Goal: Communication & Community: Answer question/provide support

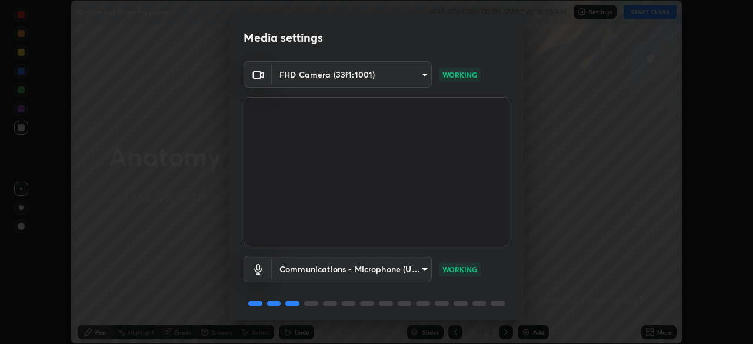
scroll to position [42, 0]
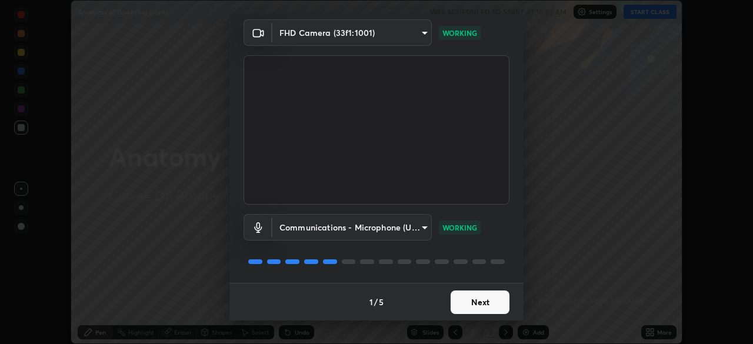
click at [474, 307] on button "Next" at bounding box center [480, 303] width 59 height 24
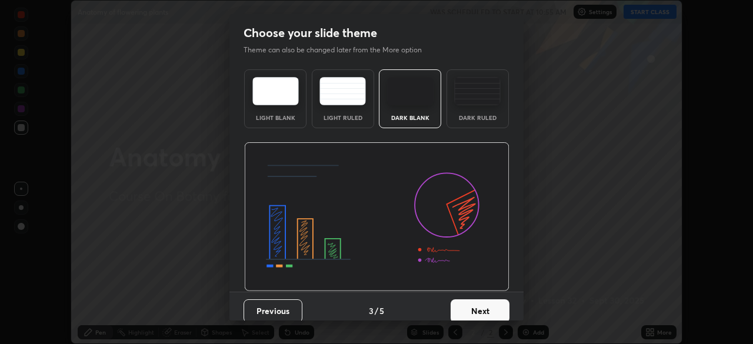
click at [481, 303] on button "Next" at bounding box center [480, 312] width 59 height 24
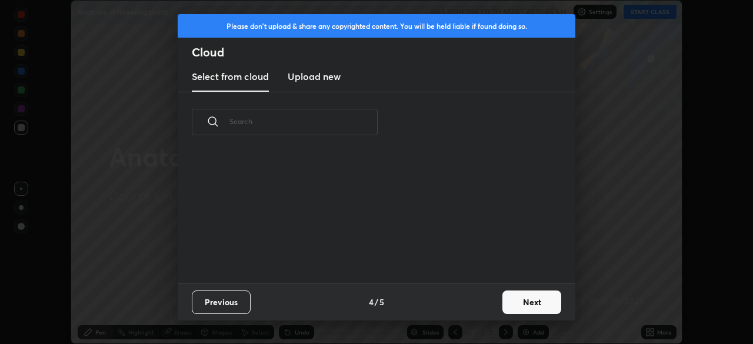
click at [524, 311] on button "Next" at bounding box center [532, 303] width 59 height 24
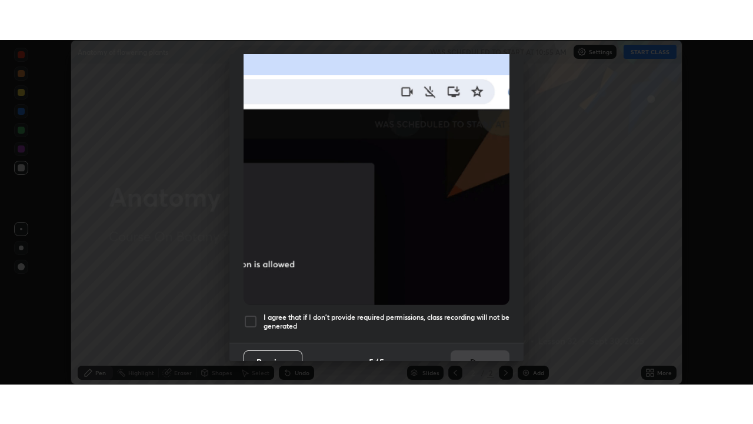
scroll to position [282, 0]
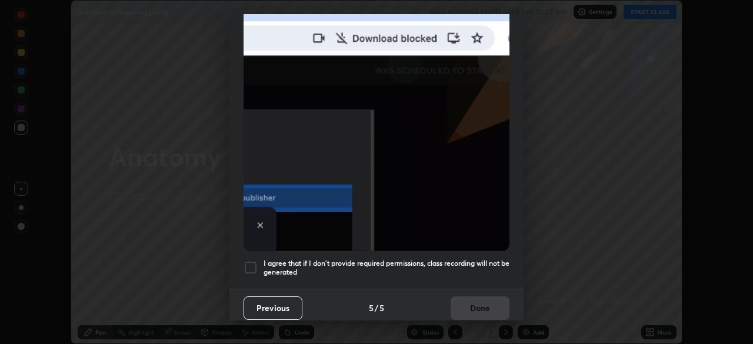
click at [245, 261] on div at bounding box center [251, 268] width 14 height 14
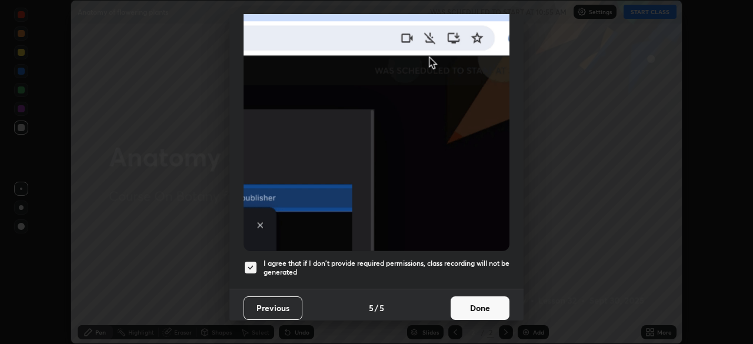
click at [461, 304] on button "Done" at bounding box center [480, 309] width 59 height 24
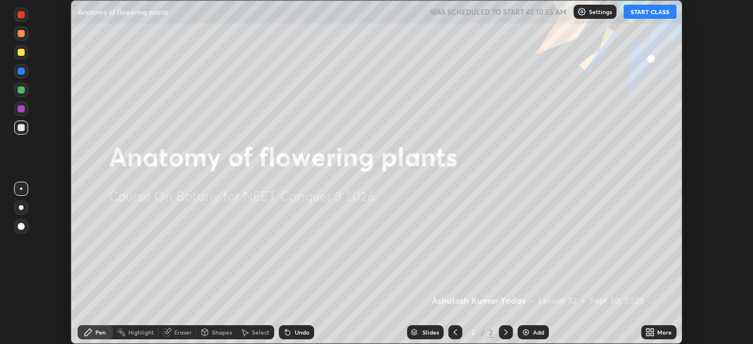
click at [529, 332] on img at bounding box center [525, 332] width 9 height 9
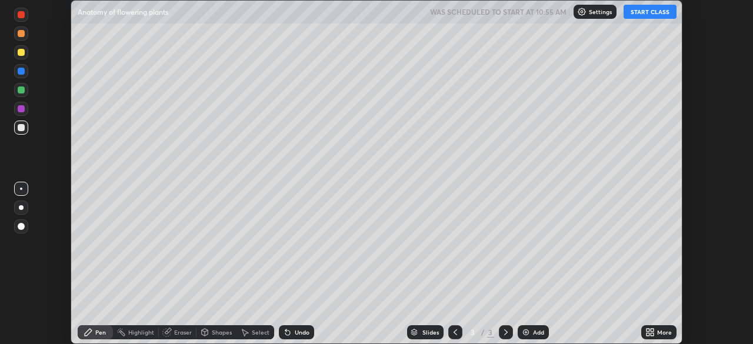
click at [656, 331] on div "More" at bounding box center [658, 332] width 35 height 14
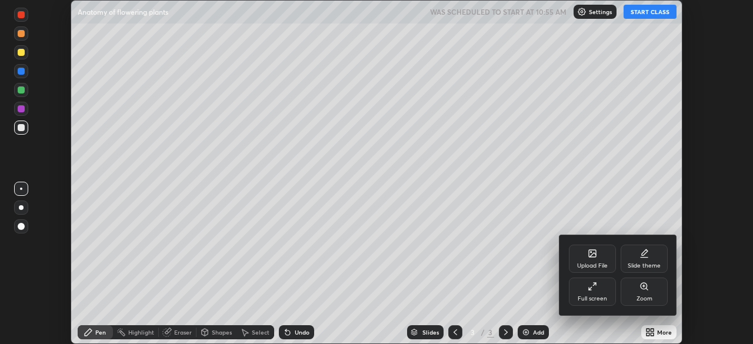
click at [587, 297] on div "Full screen" at bounding box center [592, 299] width 29 height 6
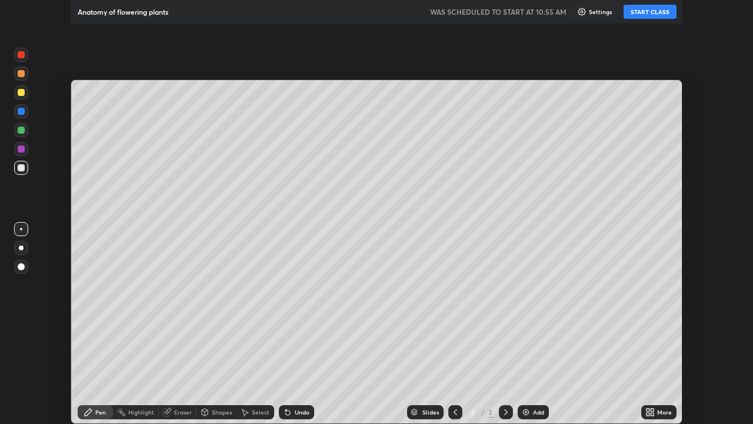
scroll to position [424, 753]
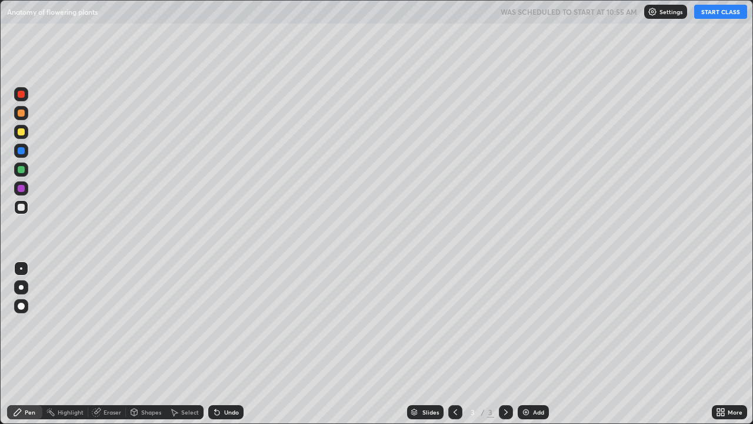
click at [706, 15] on button "START CLASS" at bounding box center [720, 12] width 53 height 14
click at [24, 304] on div at bounding box center [21, 306] width 14 height 14
click at [22, 132] on div at bounding box center [21, 131] width 7 height 7
click at [24, 208] on div at bounding box center [21, 207] width 7 height 7
click at [134, 344] on icon at bounding box center [134, 413] width 0 height 4
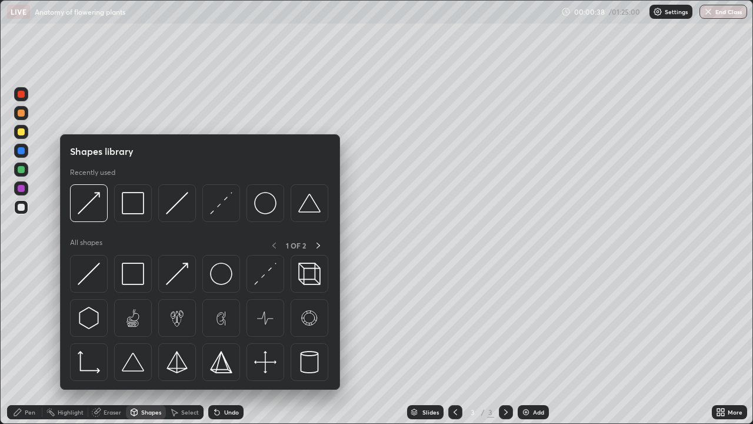
click at [21, 194] on div at bounding box center [21, 188] width 14 height 14
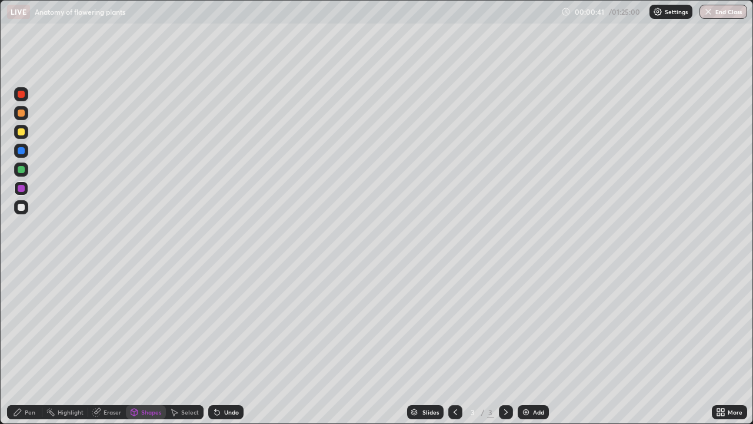
click at [224, 344] on div "Undo" at bounding box center [231, 412] width 15 height 6
click at [143, 344] on div "Shapes" at bounding box center [151, 412] width 20 height 6
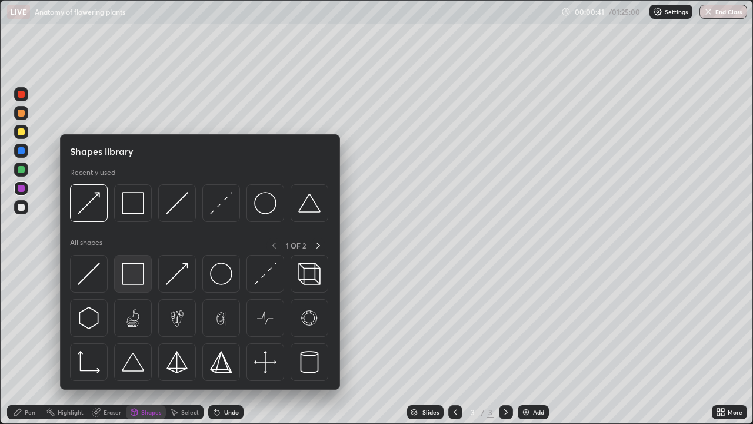
click at [138, 274] on img at bounding box center [133, 273] width 22 height 22
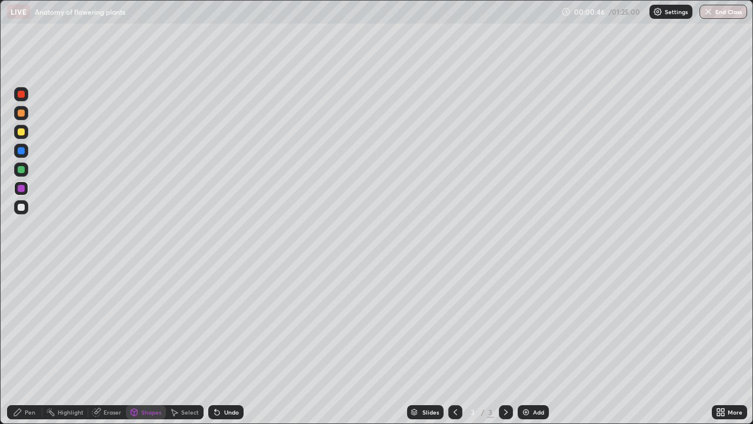
click at [134, 344] on icon at bounding box center [134, 411] width 6 height 7
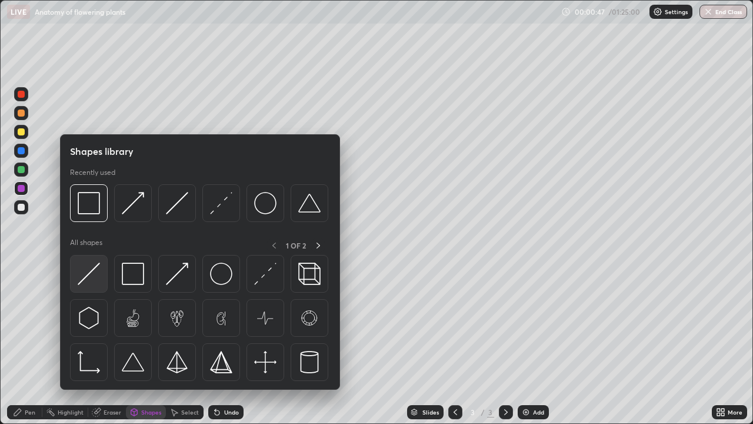
click at [92, 274] on img at bounding box center [89, 273] width 22 height 22
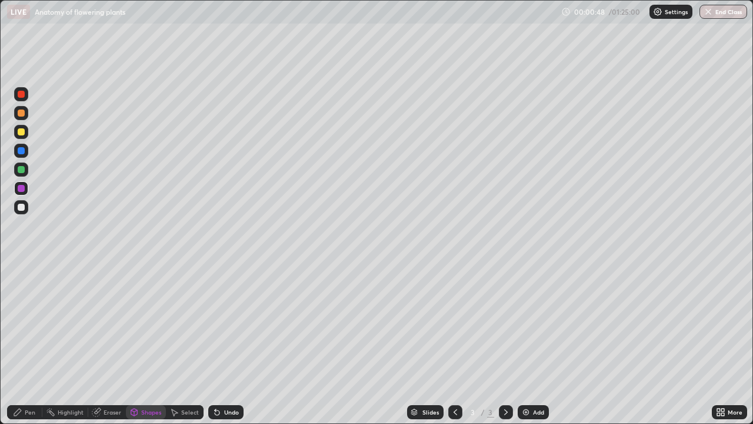
click at [23, 208] on div at bounding box center [21, 207] width 7 height 7
click at [29, 344] on div "Pen" at bounding box center [30, 412] width 11 height 6
click at [23, 208] on div at bounding box center [21, 207] width 7 height 7
click at [148, 344] on div "Shapes" at bounding box center [146, 412] width 40 height 14
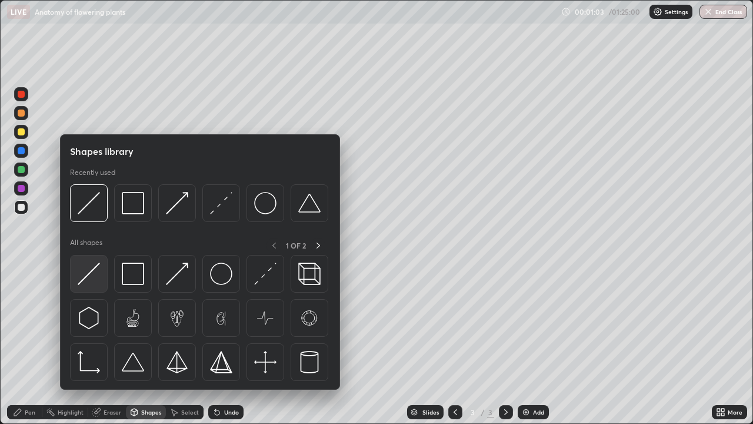
click at [97, 275] on img at bounding box center [89, 273] width 22 height 22
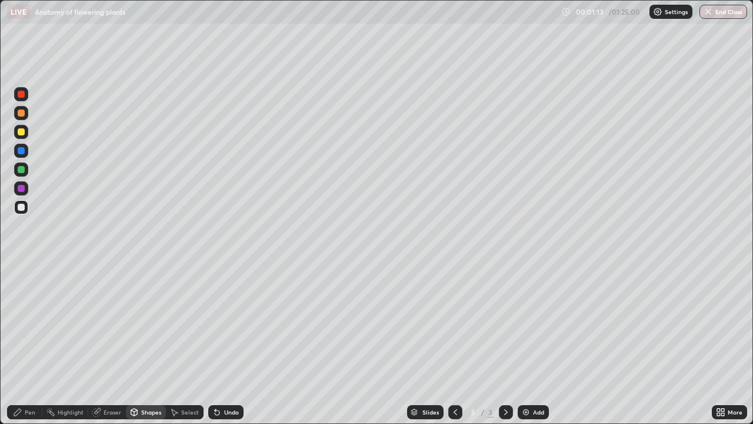
click at [31, 344] on div "Pen" at bounding box center [30, 412] width 11 height 6
click at [22, 172] on div at bounding box center [21, 169] width 7 height 7
click at [138, 344] on div "Shapes" at bounding box center [146, 412] width 40 height 14
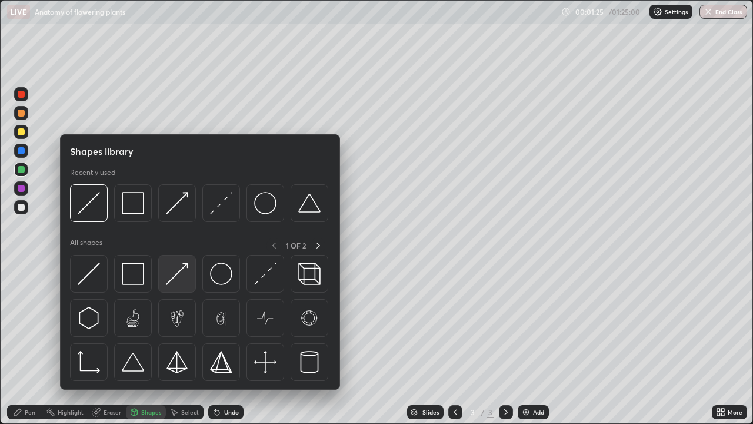
click at [168, 279] on img at bounding box center [177, 273] width 22 height 22
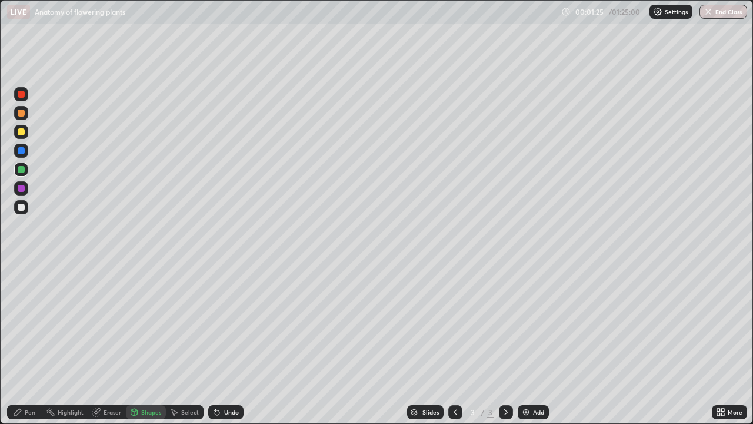
click at [20, 186] on div at bounding box center [21, 188] width 7 height 7
click at [31, 344] on div "Pen" at bounding box center [30, 412] width 11 height 6
click at [149, 344] on div "Shapes" at bounding box center [151, 412] width 20 height 6
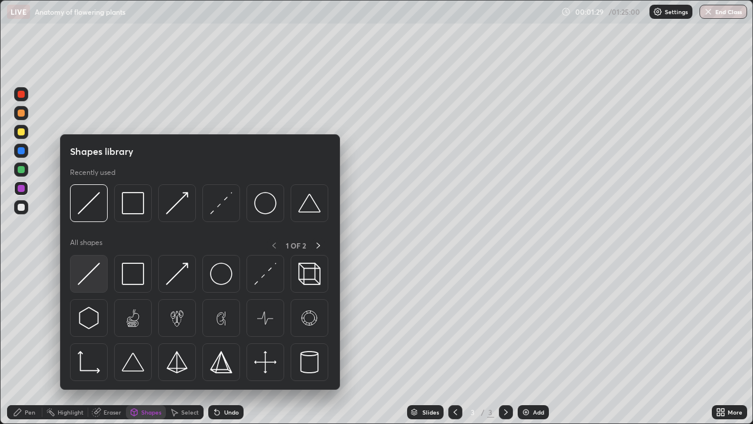
click at [90, 270] on img at bounding box center [89, 273] width 22 height 22
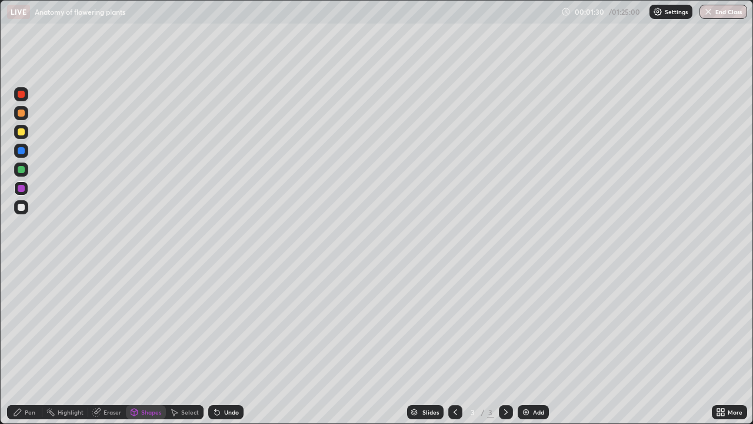
click at [26, 134] on div at bounding box center [21, 132] width 14 height 14
click at [29, 344] on div "Pen" at bounding box center [30, 412] width 11 height 6
click at [22, 171] on div at bounding box center [21, 169] width 7 height 7
click at [21, 285] on div at bounding box center [21, 287] width 5 height 5
click at [21, 208] on div at bounding box center [21, 207] width 7 height 7
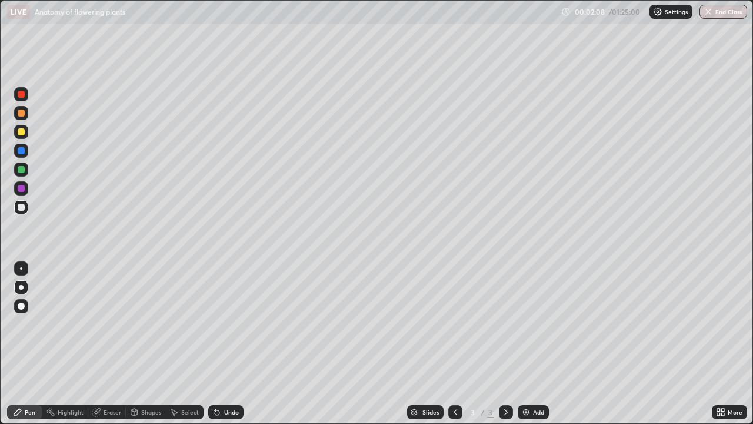
click at [22, 170] on div at bounding box center [21, 169] width 7 height 7
click at [22, 151] on div at bounding box center [21, 150] width 7 height 7
click at [144, 344] on div "Shapes" at bounding box center [151, 412] width 20 height 6
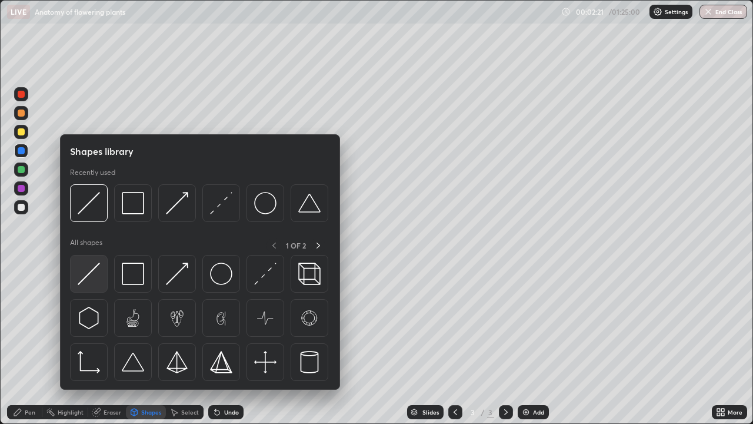
click at [89, 280] on img at bounding box center [89, 273] width 22 height 22
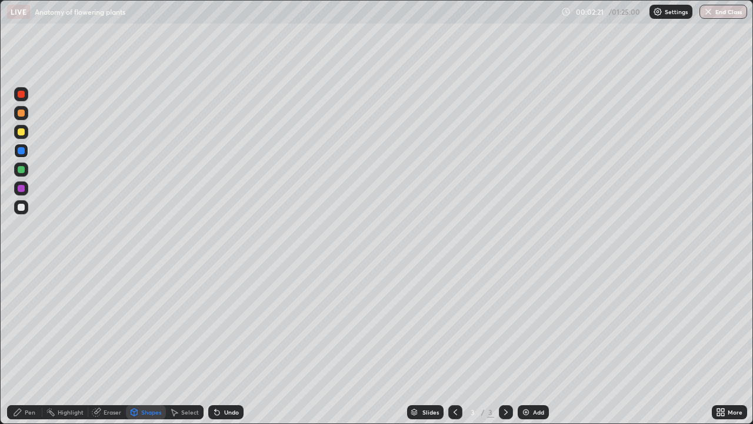
click at [21, 208] on div at bounding box center [21, 207] width 7 height 7
click at [32, 344] on div "Pen" at bounding box center [30, 412] width 11 height 6
click at [22, 301] on div at bounding box center [21, 306] width 14 height 14
click at [152, 344] on div "Shapes" at bounding box center [151, 412] width 20 height 6
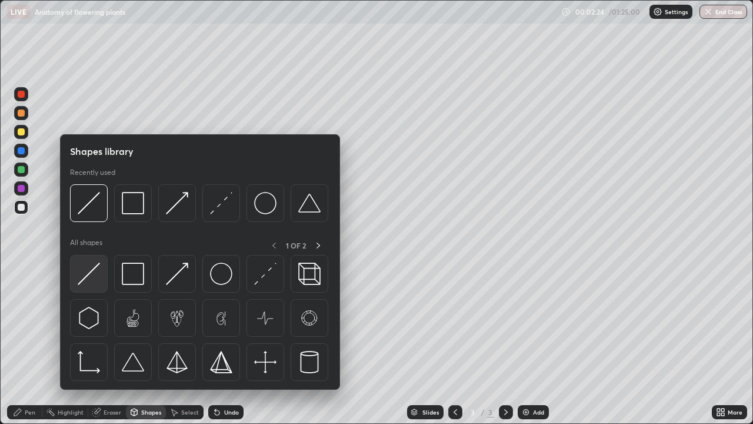
click at [95, 285] on div at bounding box center [89, 274] width 38 height 38
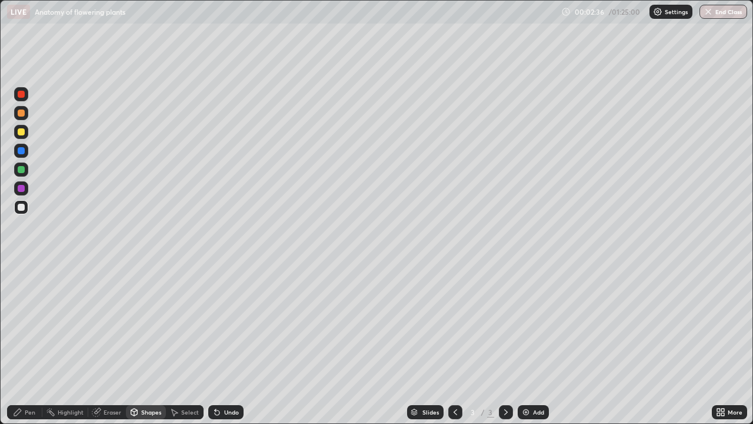
click at [21, 170] on div at bounding box center [21, 169] width 7 height 7
click at [26, 344] on div "Pen" at bounding box center [30, 412] width 11 height 6
click at [22, 188] on div at bounding box center [21, 188] width 7 height 7
click at [21, 287] on div at bounding box center [21, 287] width 5 height 5
click at [140, 344] on div "Shapes" at bounding box center [146, 412] width 40 height 14
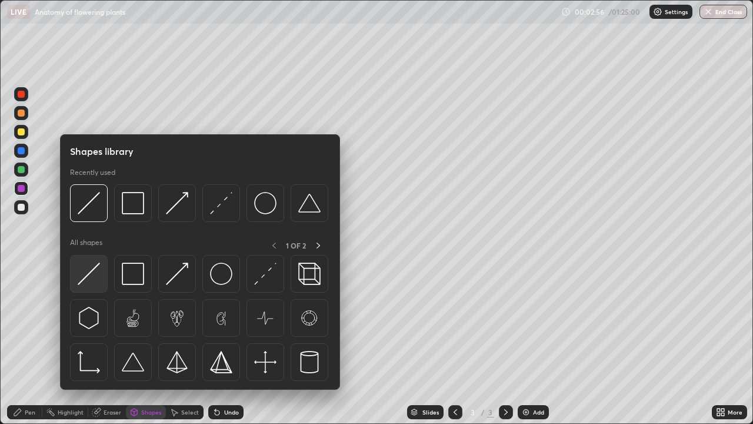
click at [94, 275] on img at bounding box center [89, 273] width 22 height 22
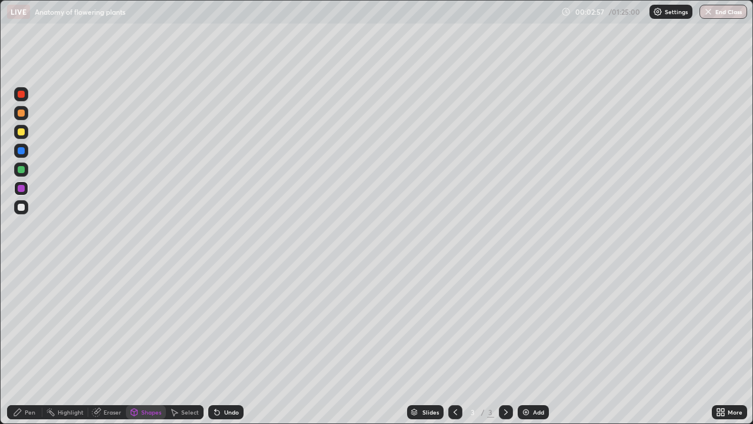
click at [21, 132] on div at bounding box center [21, 131] width 7 height 7
click at [21, 208] on div at bounding box center [21, 207] width 7 height 7
click at [29, 344] on div "Pen" at bounding box center [30, 412] width 11 height 6
click at [28, 208] on div at bounding box center [21, 207] width 14 height 14
click at [228, 344] on div "Undo" at bounding box center [231, 412] width 15 height 6
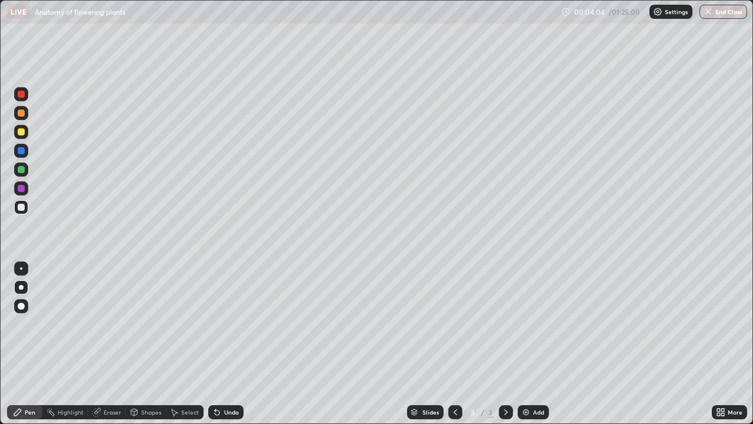
click at [23, 207] on div at bounding box center [21, 207] width 7 height 7
click at [227, 344] on div "Undo" at bounding box center [225, 412] width 35 height 14
click at [227, 344] on div "Undo" at bounding box center [231, 412] width 15 height 6
click at [230, 344] on div "Undo" at bounding box center [231, 412] width 15 height 6
click at [228, 344] on div "Undo" at bounding box center [231, 412] width 15 height 6
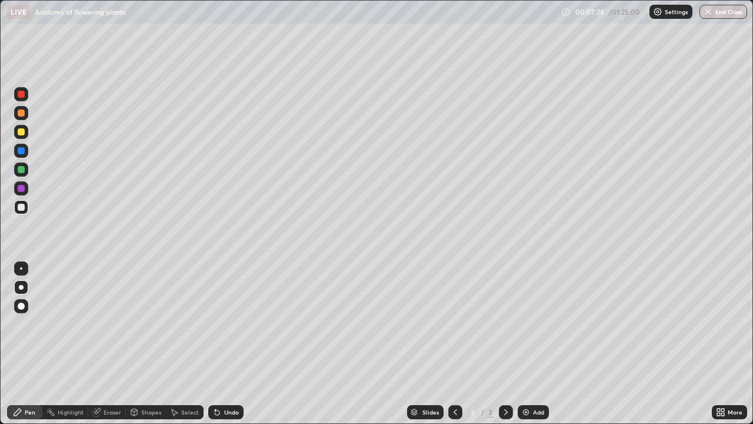
click at [527, 344] on img at bounding box center [525, 411] width 9 height 9
click at [22, 134] on div at bounding box center [21, 131] width 7 height 7
click at [29, 344] on div "Pen" at bounding box center [30, 412] width 11 height 6
click at [22, 212] on div at bounding box center [21, 207] width 14 height 14
click at [22, 304] on div at bounding box center [21, 305] width 7 height 7
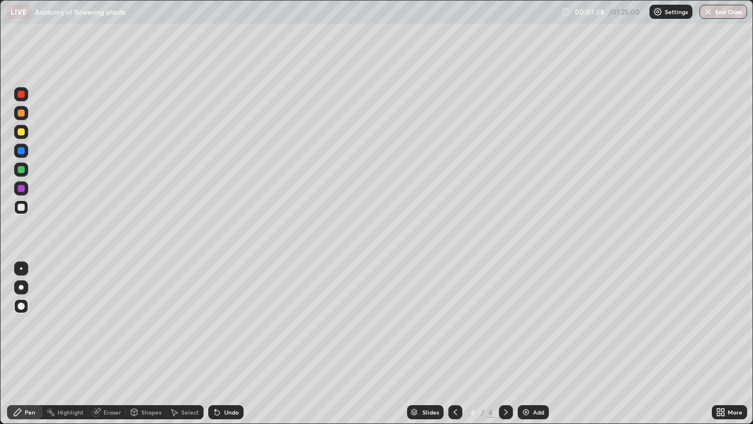
click at [141, 344] on div "Shapes" at bounding box center [151, 412] width 20 height 6
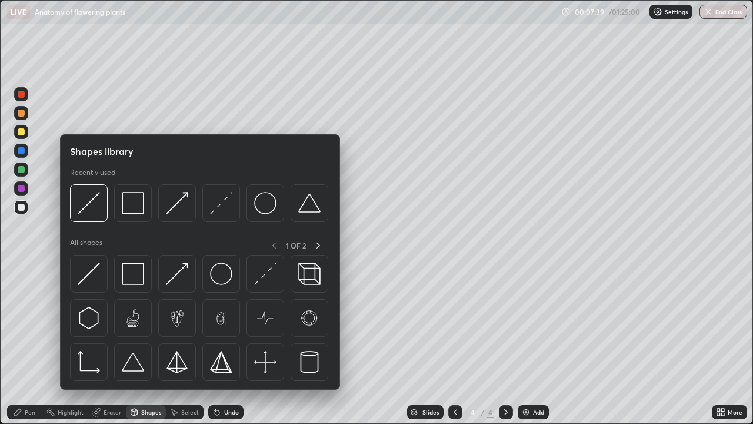
click at [31, 344] on div "Pen" at bounding box center [30, 412] width 11 height 6
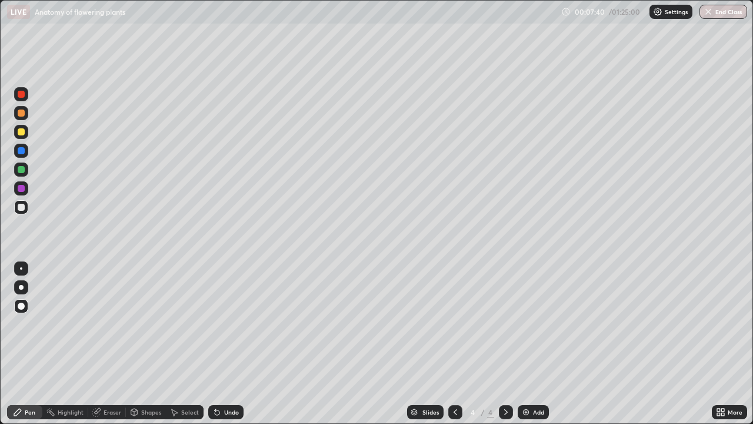
click at [23, 307] on div at bounding box center [21, 305] width 7 height 7
click at [21, 170] on div at bounding box center [21, 169] width 7 height 7
click at [28, 344] on div "Pen" at bounding box center [24, 412] width 35 height 14
click at [25, 344] on div "Pen" at bounding box center [30, 412] width 11 height 6
click at [23, 288] on div at bounding box center [21, 287] width 5 height 5
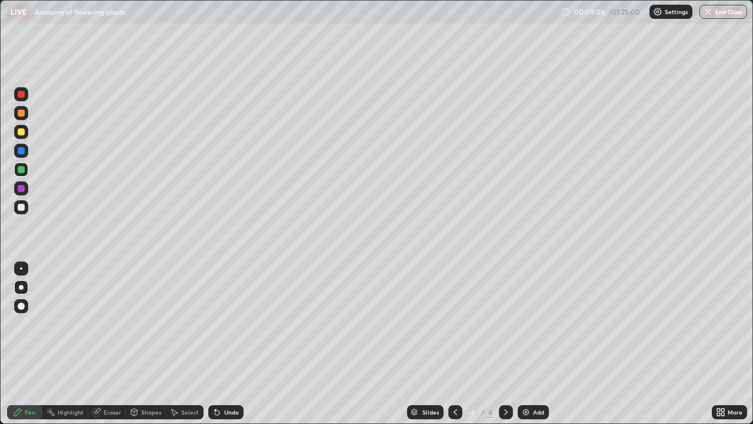
click at [24, 135] on div at bounding box center [21, 132] width 14 height 14
click at [24, 172] on div at bounding box center [21, 169] width 7 height 7
click at [21, 287] on div at bounding box center [21, 287] width 5 height 5
click at [110, 344] on div "Eraser" at bounding box center [113, 412] width 18 height 6
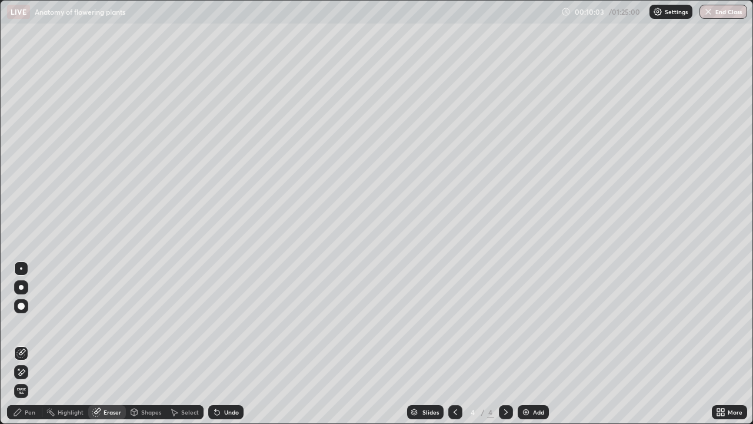
click at [32, 344] on div "Pen" at bounding box center [30, 412] width 11 height 6
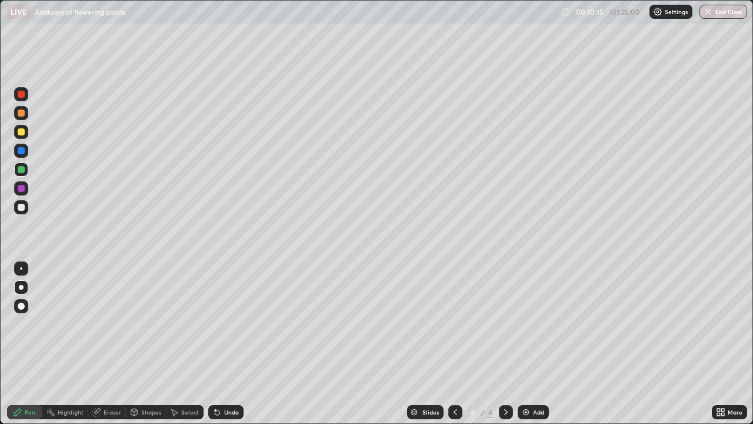
click at [24, 189] on div at bounding box center [21, 188] width 7 height 7
click at [23, 138] on div at bounding box center [21, 132] width 14 height 14
click at [227, 344] on div "Undo" at bounding box center [231, 412] width 15 height 6
click at [24, 175] on div at bounding box center [21, 169] width 14 height 14
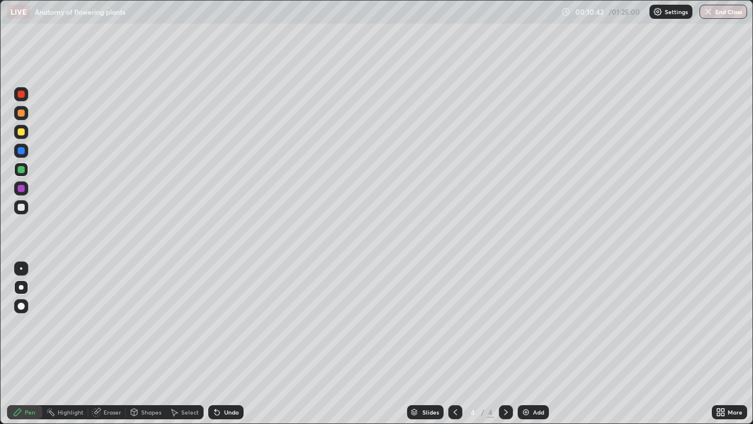
click at [23, 205] on div at bounding box center [21, 207] width 7 height 7
click at [144, 344] on div "Shapes" at bounding box center [146, 412] width 40 height 14
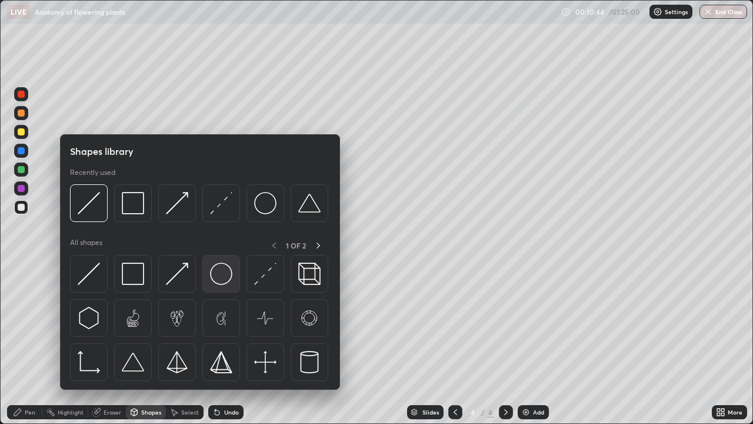
click at [223, 268] on img at bounding box center [221, 273] width 22 height 22
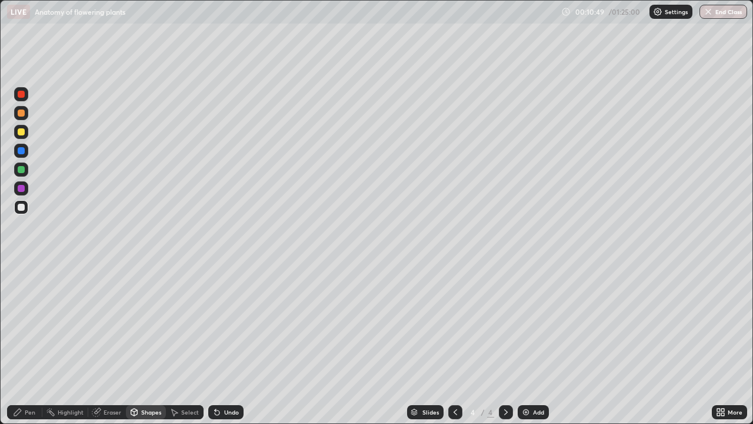
click at [226, 344] on div "Undo" at bounding box center [231, 412] width 15 height 6
click at [21, 189] on div at bounding box center [21, 188] width 7 height 7
click at [24, 152] on div at bounding box center [21, 151] width 14 height 14
click at [30, 344] on div "Pen" at bounding box center [30, 412] width 11 height 6
click at [21, 170] on div at bounding box center [21, 169] width 7 height 7
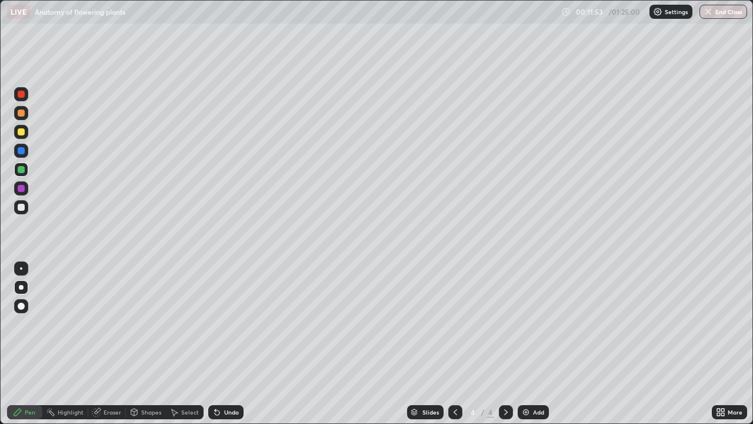
click at [22, 188] on div at bounding box center [21, 188] width 7 height 7
click at [21, 132] on div at bounding box center [21, 131] width 7 height 7
click at [24, 172] on div at bounding box center [21, 169] width 14 height 14
click at [24, 188] on div at bounding box center [21, 188] width 7 height 7
click at [20, 131] on div at bounding box center [21, 131] width 7 height 7
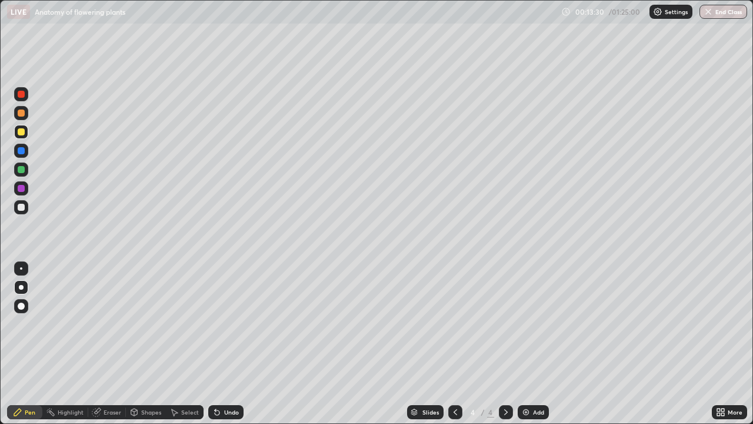
click at [21, 170] on div at bounding box center [21, 169] width 7 height 7
click at [22, 112] on div at bounding box center [21, 112] width 7 height 7
click at [21, 134] on div at bounding box center [21, 131] width 7 height 7
click at [22, 170] on div at bounding box center [21, 169] width 7 height 7
click at [24, 152] on div at bounding box center [21, 150] width 7 height 7
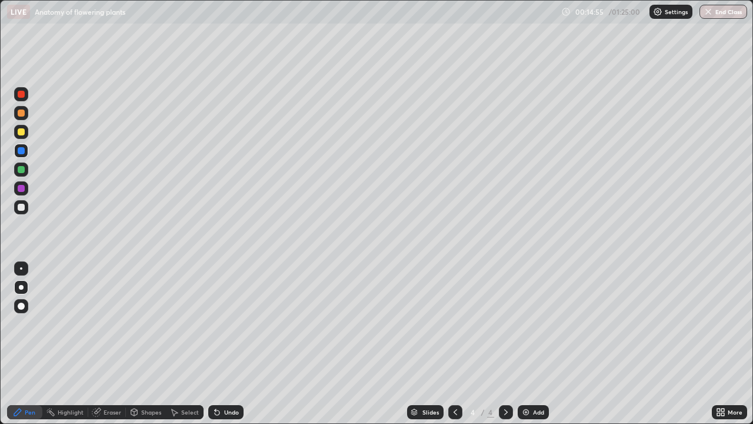
click at [155, 344] on div "Shapes" at bounding box center [146, 412] width 40 height 14
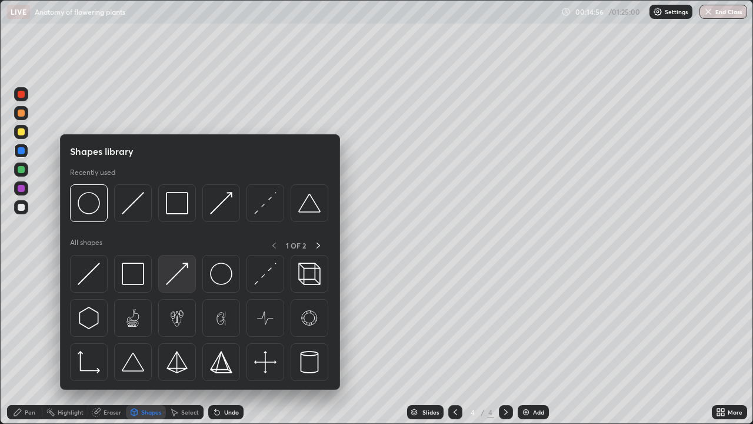
click at [176, 268] on img at bounding box center [177, 273] width 22 height 22
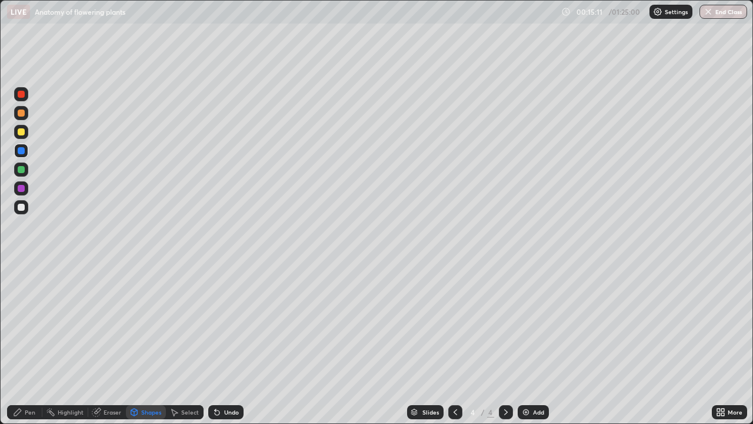
click at [22, 132] on div at bounding box center [21, 131] width 7 height 7
click at [25, 344] on div "Pen" at bounding box center [30, 412] width 11 height 6
click at [26, 305] on div at bounding box center [21, 306] width 14 height 14
click at [25, 136] on div at bounding box center [21, 132] width 14 height 14
click at [21, 287] on div at bounding box center [21, 287] width 5 height 5
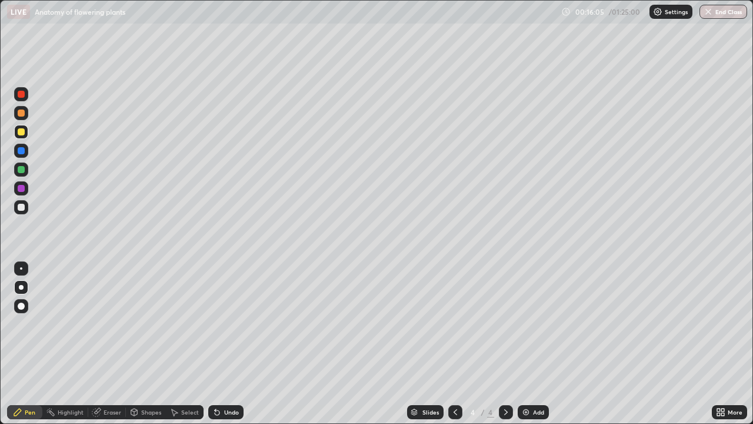
click at [142, 344] on div "Shapes" at bounding box center [151, 412] width 20 height 6
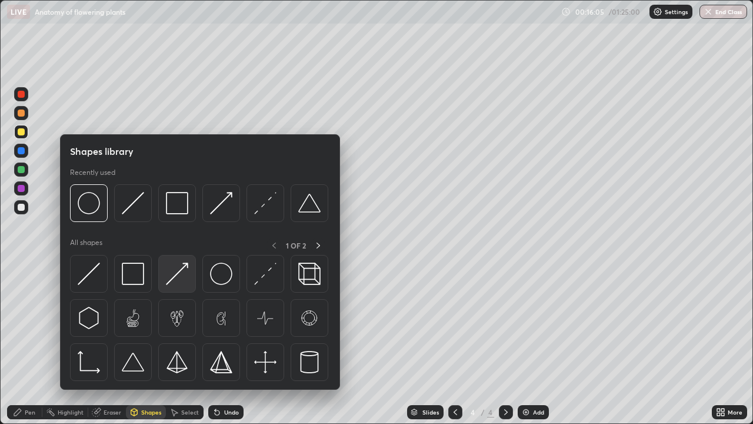
click at [172, 279] on img at bounding box center [177, 273] width 22 height 22
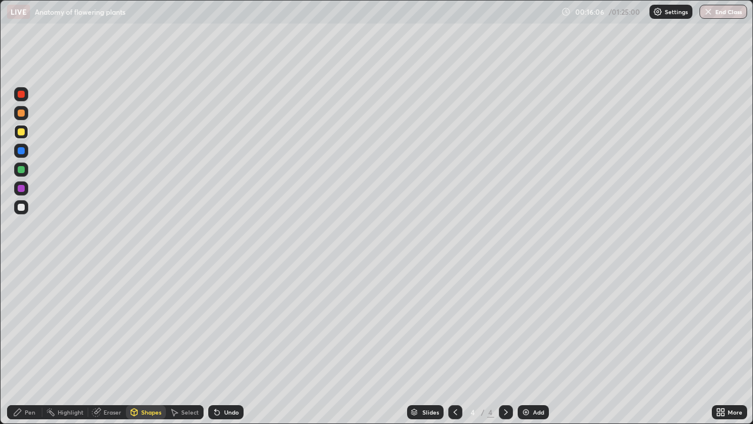
click at [20, 204] on div at bounding box center [21, 207] width 7 height 7
click at [26, 344] on div "Pen" at bounding box center [30, 412] width 11 height 6
click at [22, 134] on div at bounding box center [21, 131] width 7 height 7
click at [23, 172] on div at bounding box center [21, 169] width 7 height 7
click at [26, 211] on div at bounding box center [21, 207] width 14 height 14
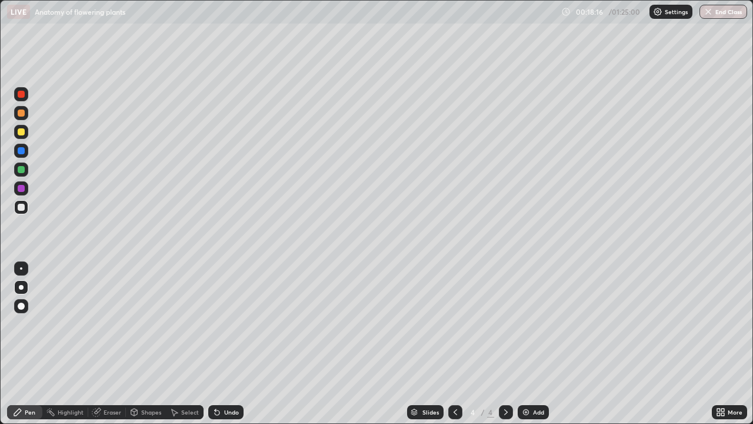
click at [134, 344] on icon at bounding box center [134, 413] width 0 height 4
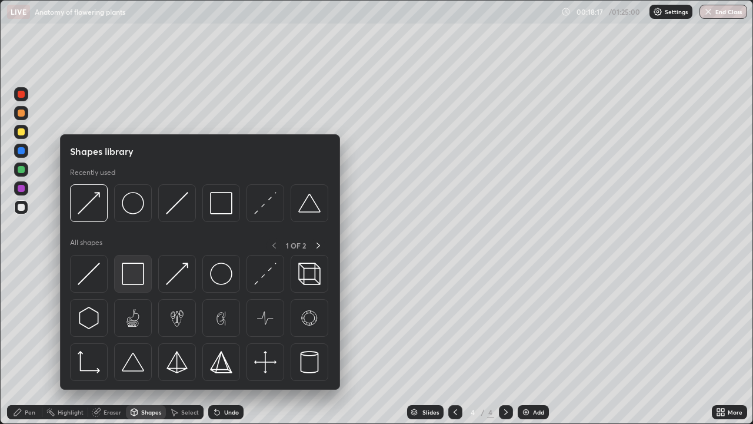
click at [131, 272] on img at bounding box center [133, 273] width 22 height 22
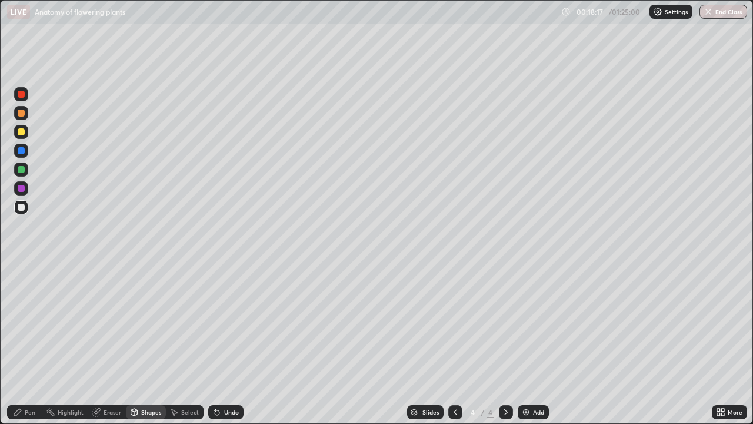
click at [21, 170] on div at bounding box center [21, 169] width 7 height 7
click at [26, 192] on div at bounding box center [21, 188] width 14 height 14
click at [24, 169] on div at bounding box center [21, 169] width 7 height 7
click at [22, 344] on div "Pen" at bounding box center [24, 412] width 35 height 14
click at [21, 132] on div at bounding box center [21, 131] width 7 height 7
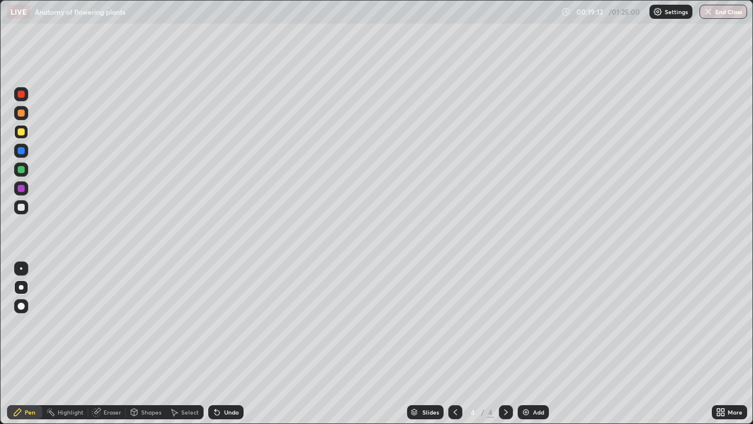
click at [21, 205] on div at bounding box center [21, 207] width 7 height 7
click at [22, 171] on div at bounding box center [21, 169] width 7 height 7
click at [21, 150] on div at bounding box center [21, 150] width 7 height 7
click at [21, 211] on div at bounding box center [21, 207] width 14 height 14
click at [20, 287] on div at bounding box center [21, 287] width 5 height 5
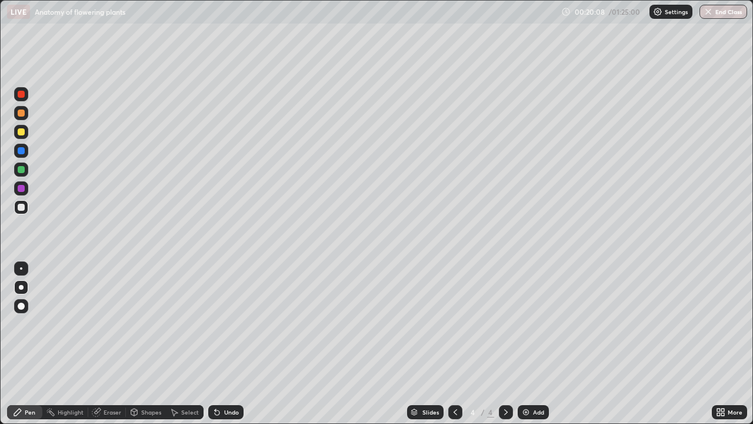
click at [148, 344] on div "Shapes" at bounding box center [146, 412] width 40 height 14
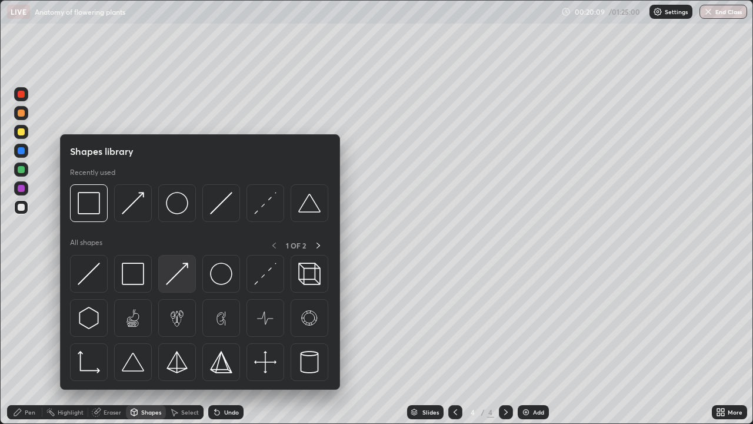
click at [179, 278] on img at bounding box center [177, 273] width 22 height 22
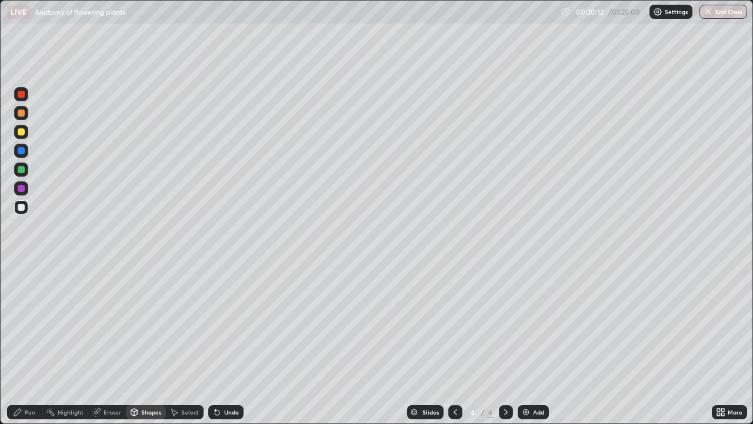
click at [20, 344] on icon at bounding box center [17, 411] width 9 height 9
click at [24, 137] on div at bounding box center [21, 132] width 14 height 14
click at [22, 192] on div at bounding box center [21, 188] width 14 height 14
click at [21, 151] on div at bounding box center [21, 150] width 7 height 7
click at [21, 207] on div at bounding box center [21, 207] width 7 height 7
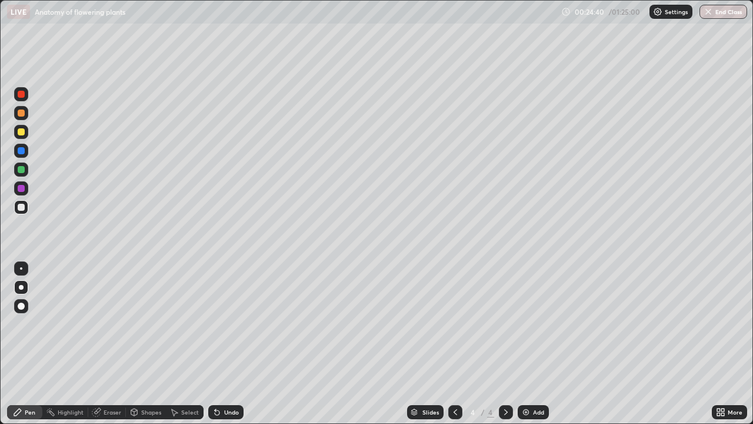
click at [23, 191] on div at bounding box center [21, 188] width 7 height 7
click at [147, 344] on div "Shapes" at bounding box center [151, 412] width 20 height 6
click at [187, 344] on div "Select" at bounding box center [185, 412] width 38 height 14
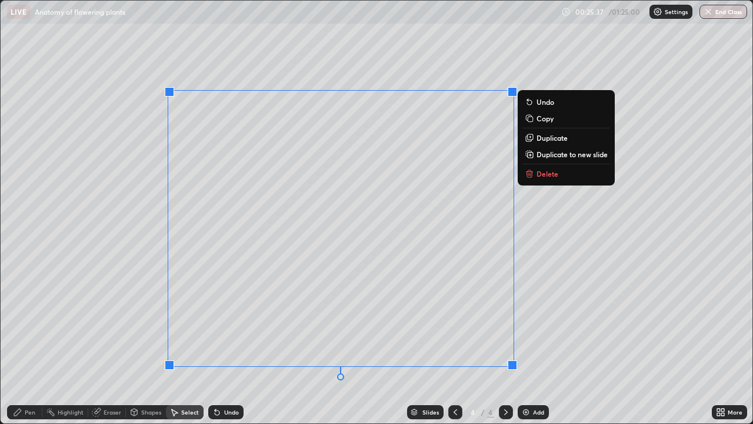
click at [552, 157] on p "Duplicate to new slide" at bounding box center [572, 153] width 71 height 9
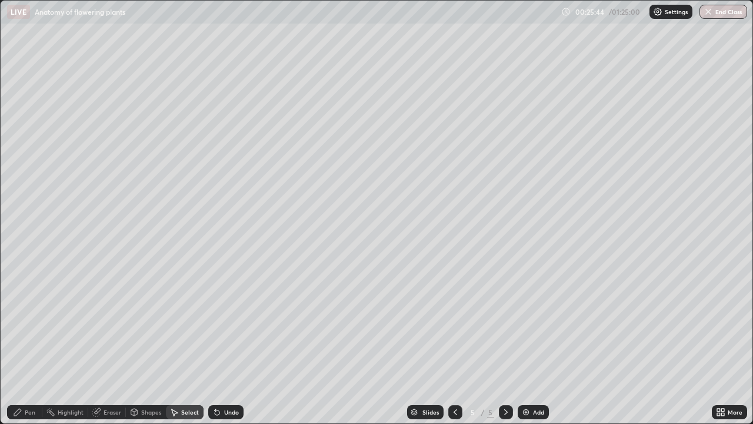
click at [110, 344] on div "Eraser" at bounding box center [113, 412] width 18 height 6
click at [26, 344] on div "Pen" at bounding box center [30, 412] width 11 height 6
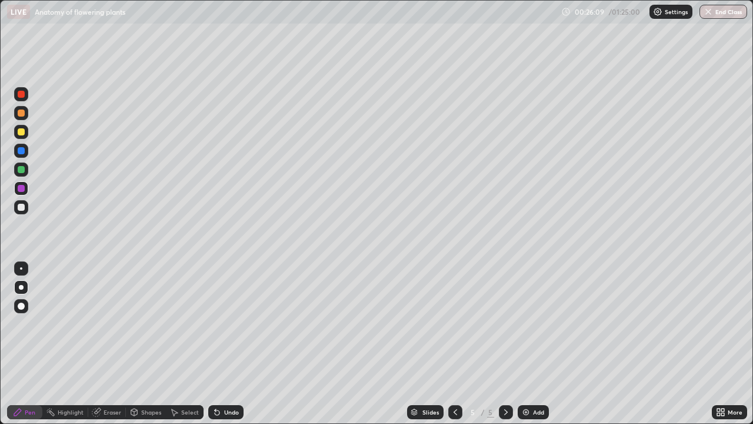
click at [21, 170] on div at bounding box center [21, 169] width 7 height 7
click at [142, 344] on div "Shapes" at bounding box center [151, 412] width 20 height 6
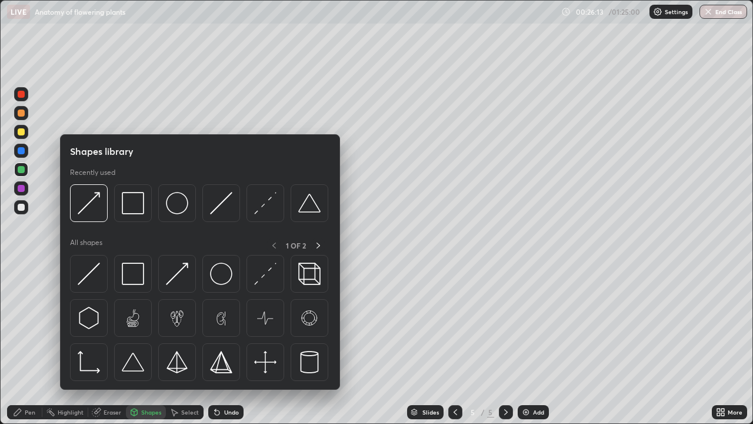
click at [107, 344] on div "Eraser" at bounding box center [107, 412] width 38 height 14
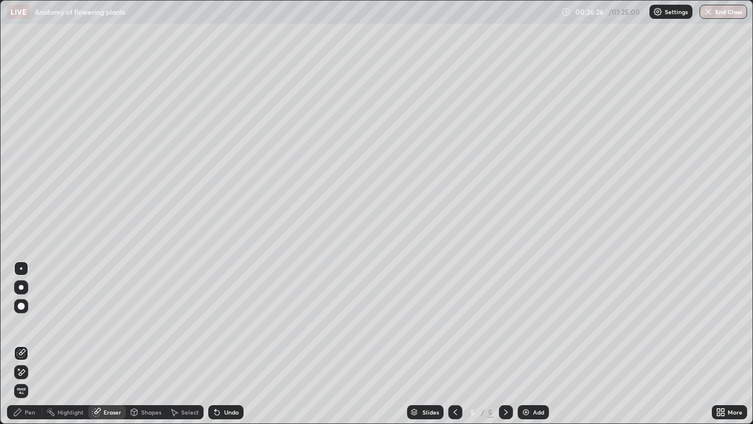
click at [34, 344] on div "Pen" at bounding box center [30, 412] width 11 height 6
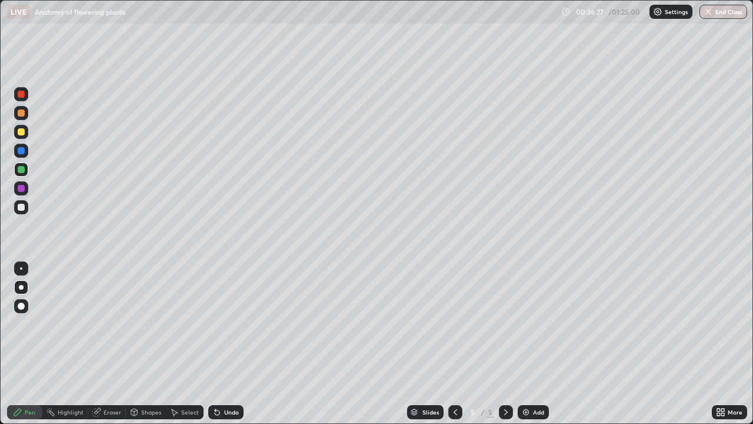
click at [20, 206] on div at bounding box center [21, 207] width 7 height 7
click at [148, 344] on div "Shapes" at bounding box center [151, 412] width 20 height 6
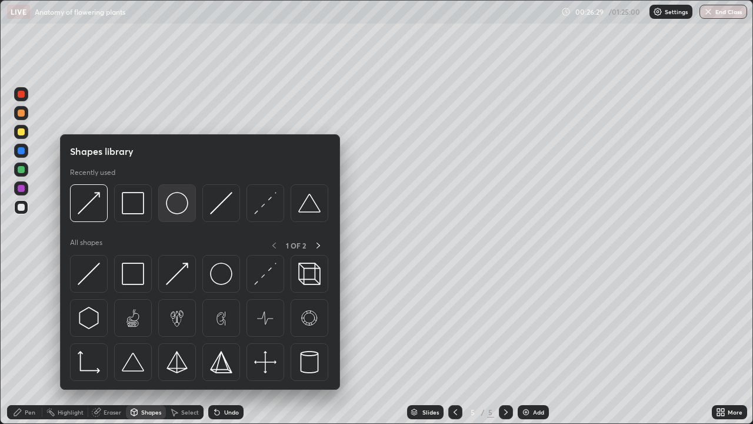
click at [178, 205] on img at bounding box center [177, 203] width 22 height 22
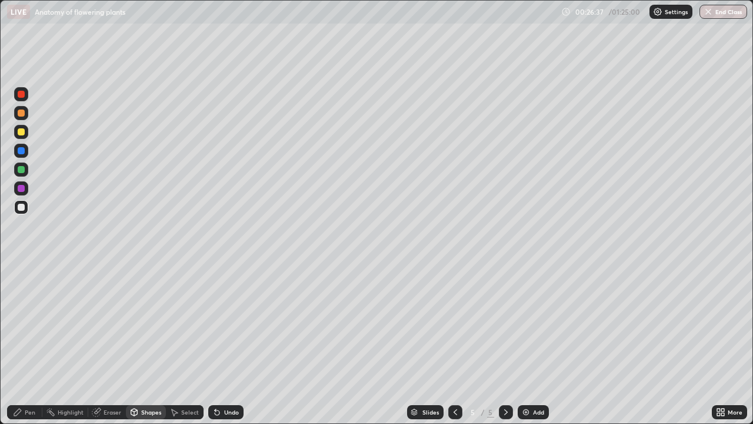
click at [228, 344] on div "Undo" at bounding box center [231, 412] width 15 height 6
click at [105, 344] on div "Eraser" at bounding box center [113, 412] width 18 height 6
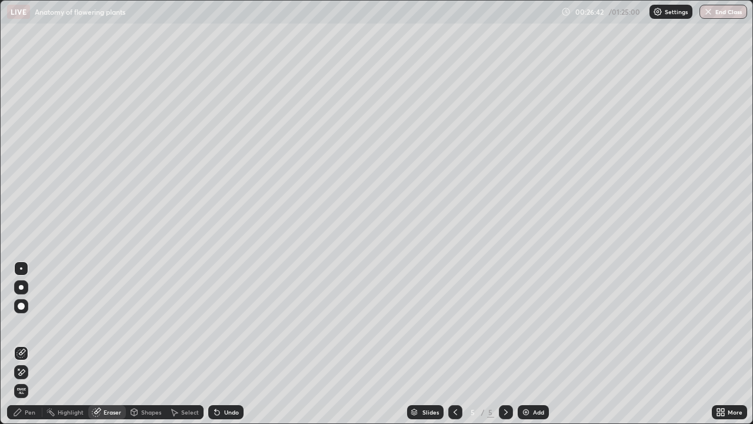
click at [32, 344] on div "Pen" at bounding box center [30, 412] width 11 height 6
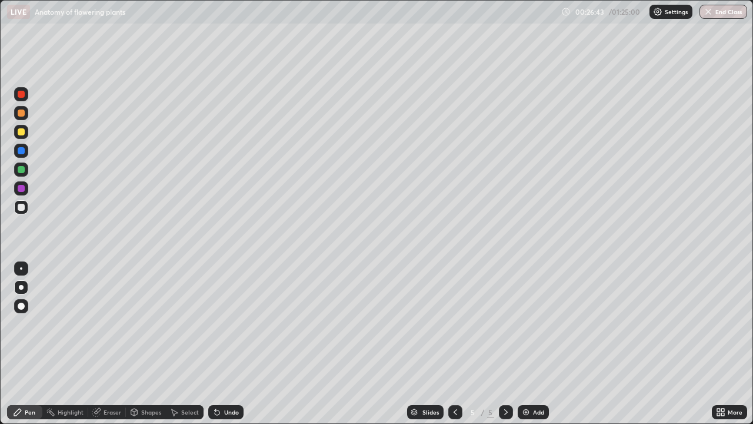
click at [148, 344] on div "Shapes" at bounding box center [151, 412] width 20 height 6
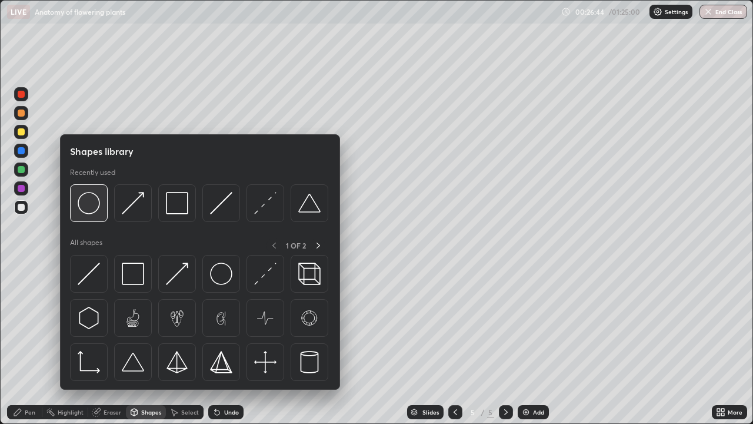
click at [93, 213] on img at bounding box center [89, 203] width 22 height 22
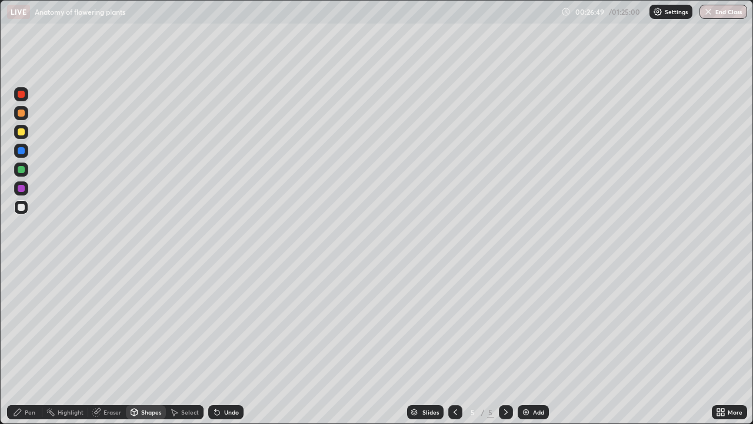
click at [32, 344] on div "Pen" at bounding box center [24, 412] width 35 height 14
click at [21, 134] on div at bounding box center [21, 131] width 7 height 7
click at [22, 172] on div at bounding box center [21, 169] width 7 height 7
click at [21, 138] on div at bounding box center [21, 132] width 14 height 14
click at [19, 155] on div at bounding box center [21, 151] width 14 height 14
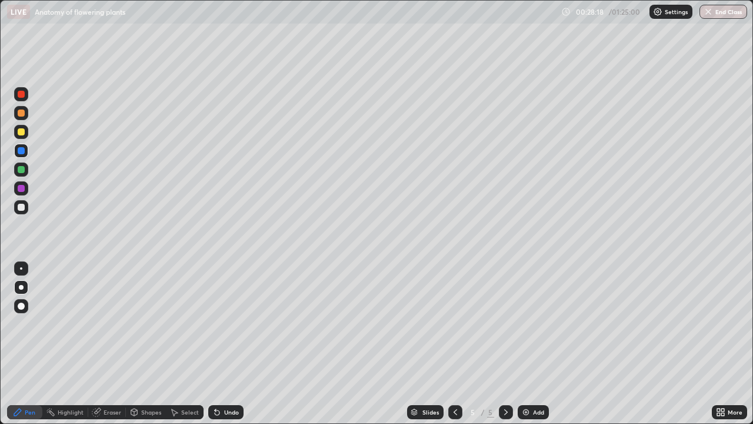
click at [113, 344] on div "Eraser" at bounding box center [113, 412] width 18 height 6
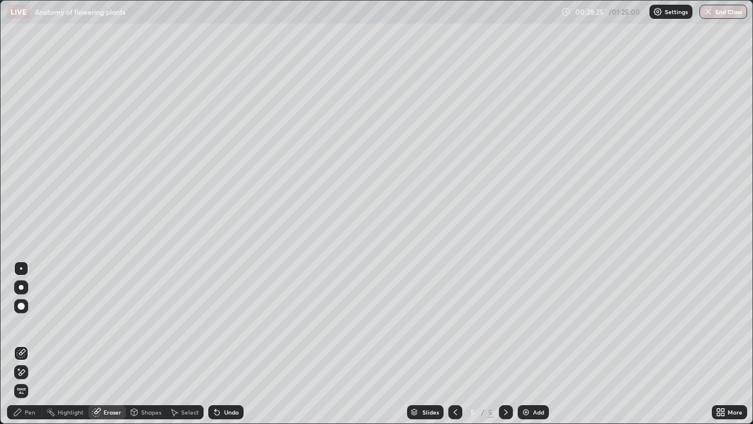
click at [34, 344] on div "Pen" at bounding box center [30, 412] width 11 height 6
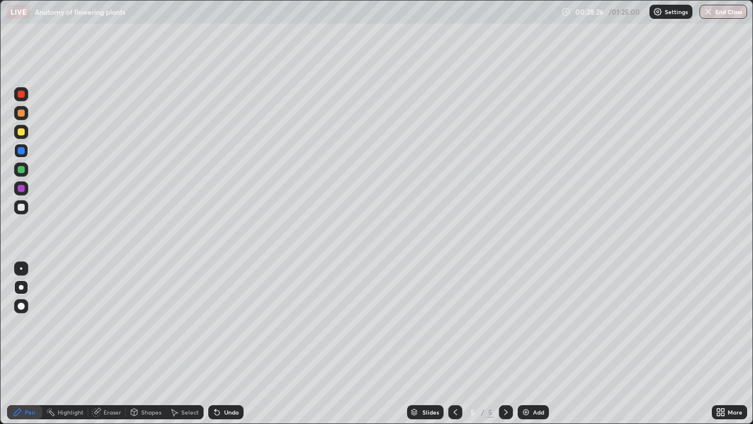
click at [19, 132] on div at bounding box center [21, 131] width 7 height 7
click at [111, 344] on div "Eraser" at bounding box center [107, 412] width 38 height 14
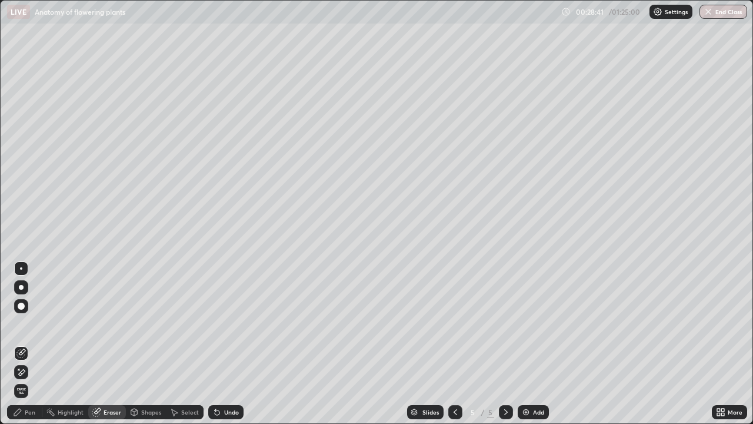
click at [29, 344] on div "Pen" at bounding box center [30, 412] width 11 height 6
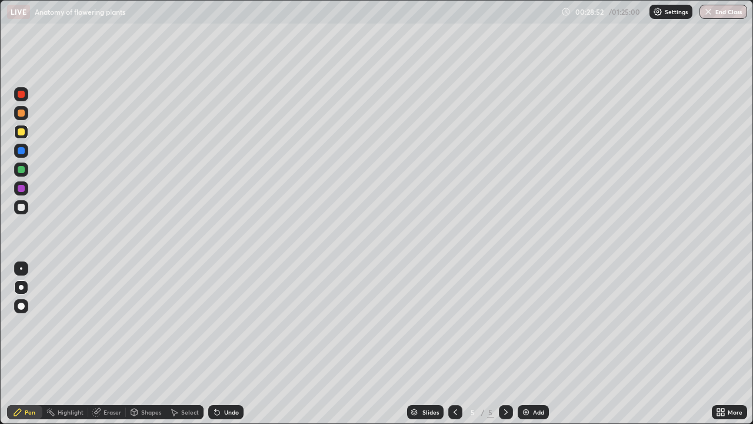
click at [234, 344] on div "Undo" at bounding box center [231, 412] width 15 height 6
click at [235, 344] on div "Undo" at bounding box center [225, 412] width 35 height 14
click at [227, 344] on div "Undo" at bounding box center [231, 412] width 15 height 6
click at [228, 344] on div "Undo" at bounding box center [231, 412] width 15 height 6
click at [111, 344] on div "Eraser" at bounding box center [113, 412] width 18 height 6
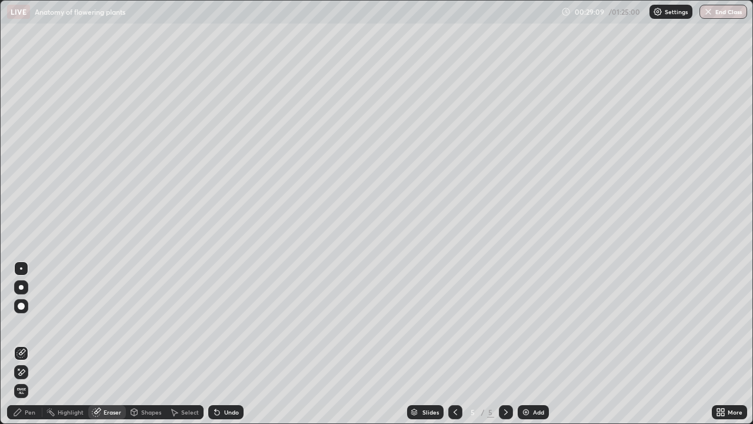
click at [32, 344] on div "Pen" at bounding box center [30, 412] width 11 height 6
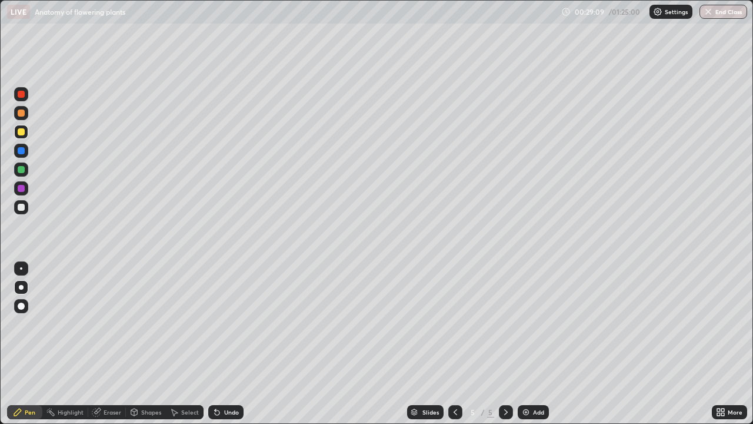
click at [21, 132] on div at bounding box center [21, 131] width 7 height 7
click at [201, 344] on div "Select" at bounding box center [185, 412] width 38 height 14
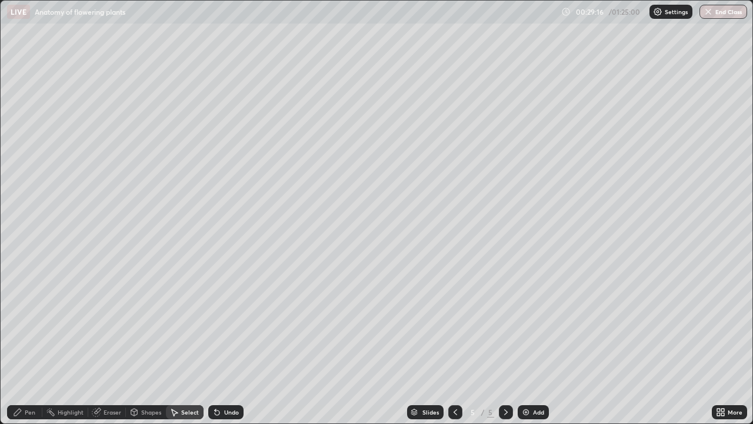
click at [230, 344] on div "Undo" at bounding box center [231, 412] width 15 height 6
click at [33, 344] on div "Pen" at bounding box center [30, 412] width 11 height 6
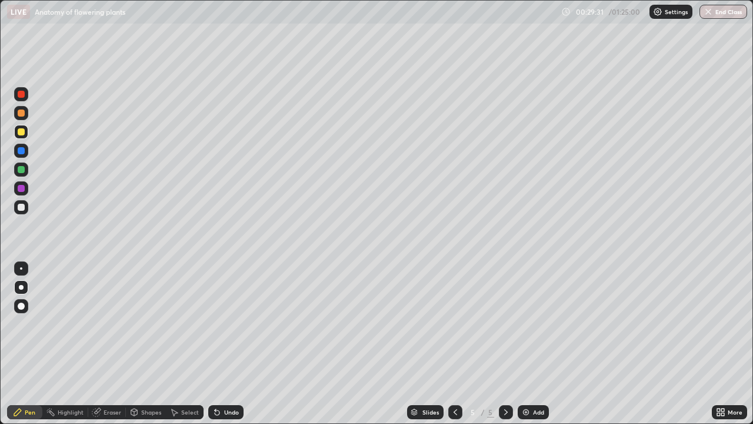
click at [118, 344] on div "Eraser" at bounding box center [113, 412] width 18 height 6
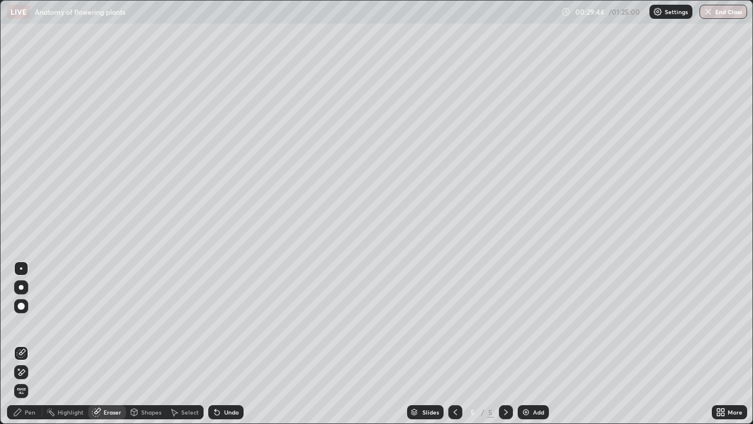
click at [35, 344] on div "Pen" at bounding box center [30, 412] width 11 height 6
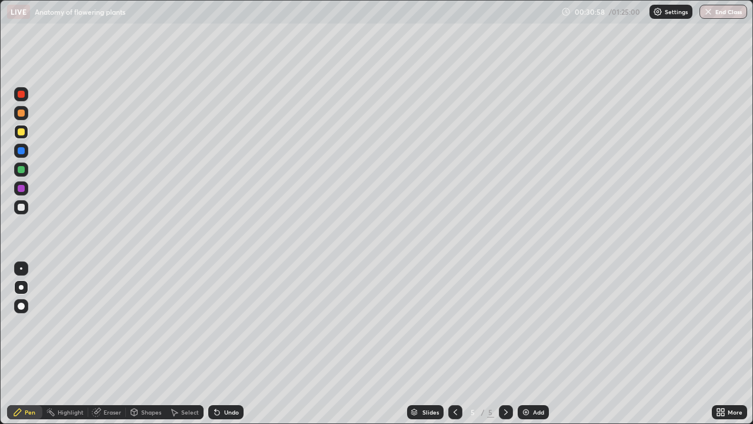
click at [114, 344] on div "Eraser" at bounding box center [113, 412] width 18 height 6
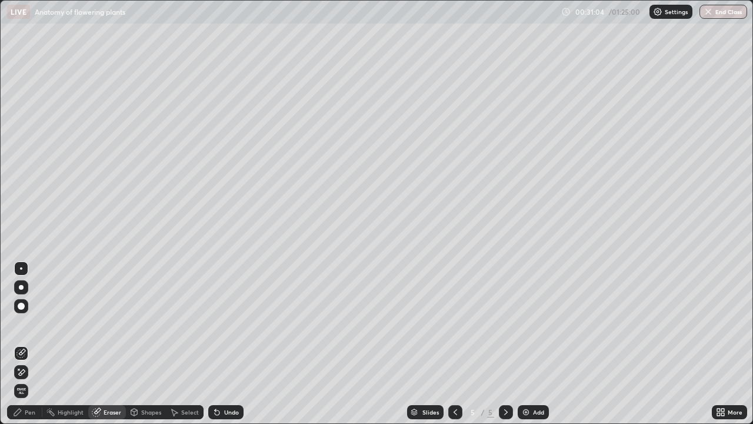
click at [22, 344] on icon at bounding box center [17, 411] width 9 height 9
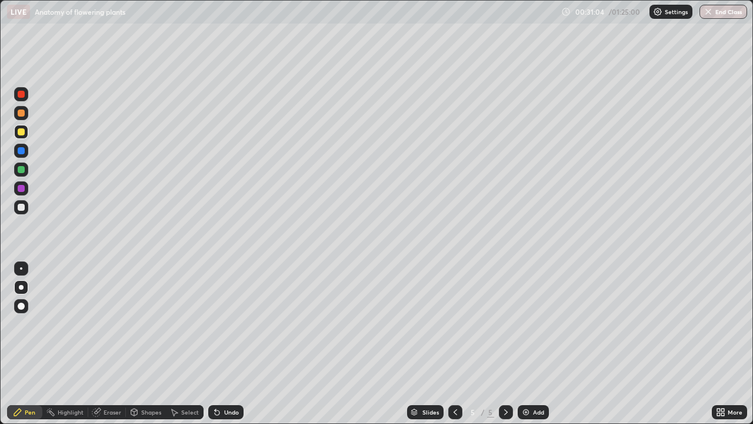
click at [21, 287] on div at bounding box center [21, 287] width 5 height 5
click at [148, 344] on div "Shapes" at bounding box center [151, 412] width 20 height 6
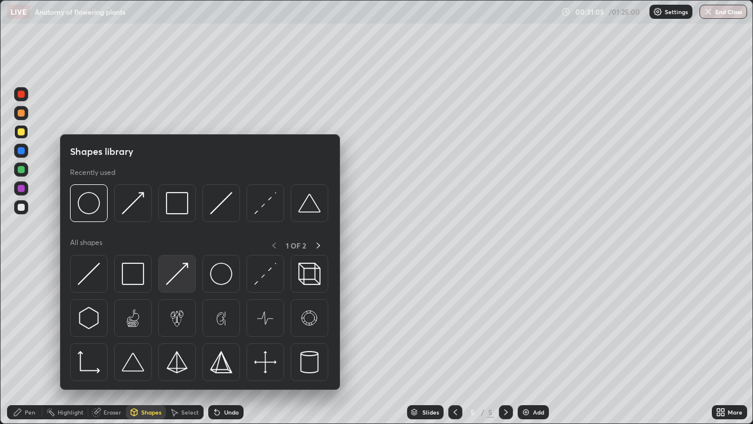
click at [178, 277] on img at bounding box center [177, 273] width 22 height 22
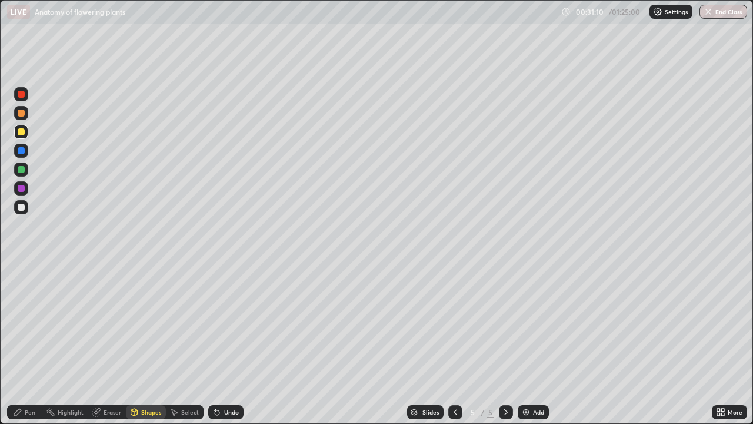
click at [26, 344] on div "Pen" at bounding box center [30, 412] width 11 height 6
click at [23, 209] on div at bounding box center [21, 207] width 7 height 7
click at [21, 132] on div at bounding box center [21, 131] width 7 height 7
click at [22, 207] on div at bounding box center [21, 207] width 7 height 7
click at [24, 132] on div at bounding box center [21, 131] width 7 height 7
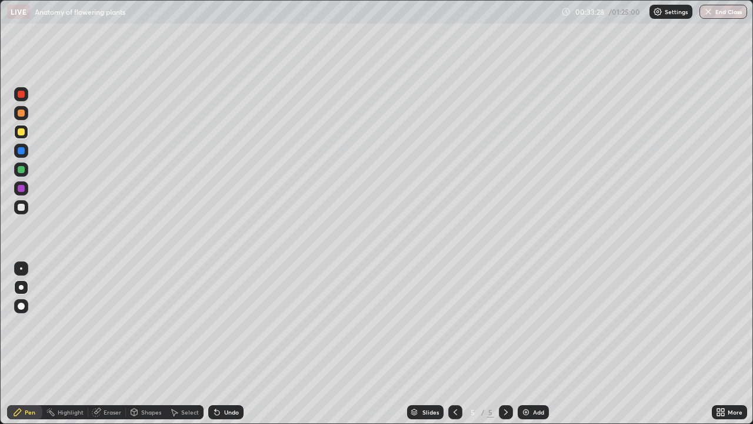
click at [22, 209] on div at bounding box center [21, 207] width 7 height 7
click at [23, 135] on div at bounding box center [21, 131] width 7 height 7
click at [26, 119] on div at bounding box center [21, 113] width 14 height 19
click at [18, 206] on div at bounding box center [21, 207] width 7 height 7
click at [20, 117] on div at bounding box center [21, 113] width 14 height 14
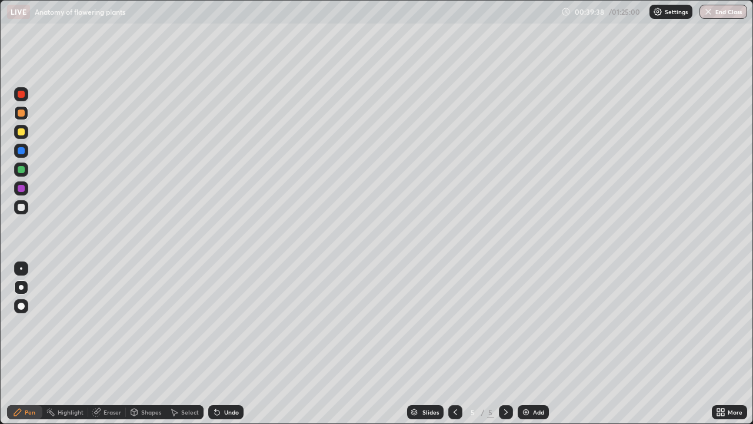
click at [535, 344] on div "Add" at bounding box center [538, 412] width 11 height 6
click at [454, 344] on icon at bounding box center [456, 412] width 4 height 6
click at [504, 344] on icon at bounding box center [505, 411] width 9 height 9
click at [21, 208] on div at bounding box center [21, 207] width 7 height 7
click at [215, 344] on icon at bounding box center [217, 412] width 5 height 5
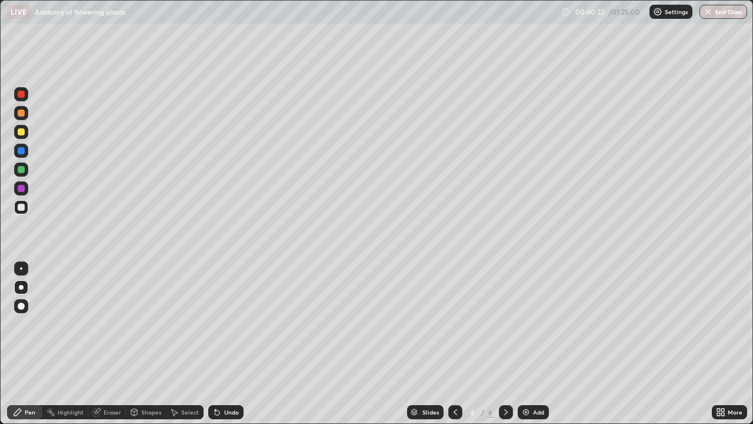
click at [215, 344] on icon at bounding box center [217, 412] width 5 height 5
click at [209, 344] on div "Undo" at bounding box center [225, 412] width 35 height 14
click at [157, 344] on div "Shapes" at bounding box center [151, 412] width 20 height 6
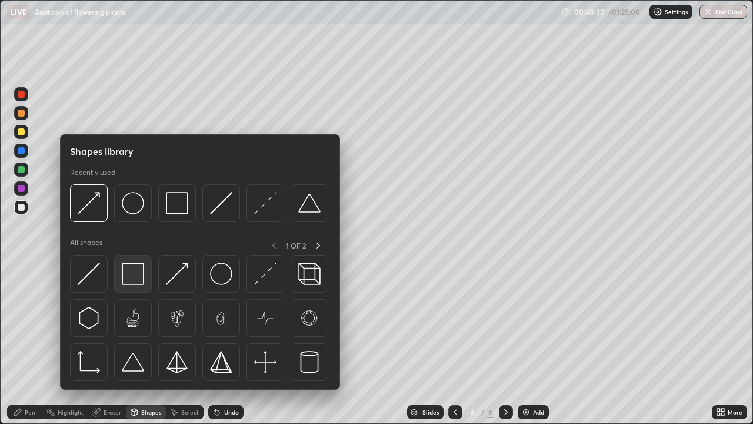
click at [128, 276] on img at bounding box center [133, 273] width 22 height 22
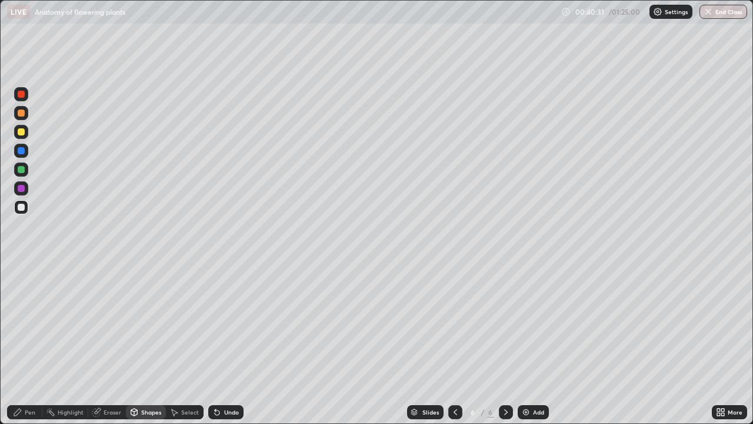
click at [24, 133] on div at bounding box center [21, 131] width 7 height 7
click at [23, 115] on div at bounding box center [21, 112] width 7 height 7
click at [34, 344] on div "Pen" at bounding box center [30, 412] width 11 height 6
click at [21, 208] on div at bounding box center [21, 207] width 7 height 7
click at [141, 344] on div "Shapes" at bounding box center [151, 412] width 20 height 6
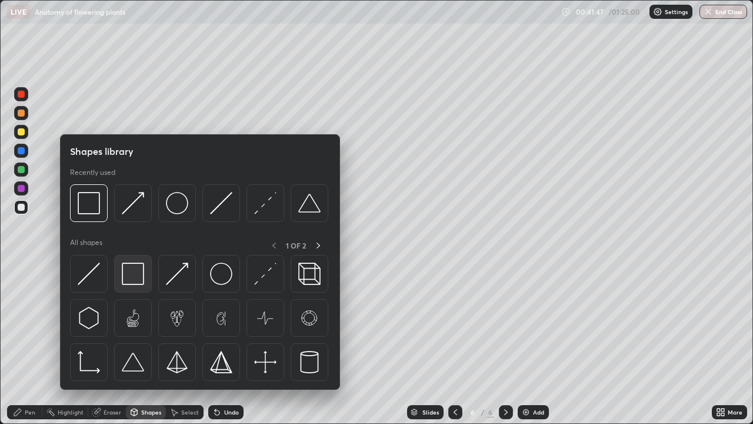
click at [140, 279] on img at bounding box center [133, 273] width 22 height 22
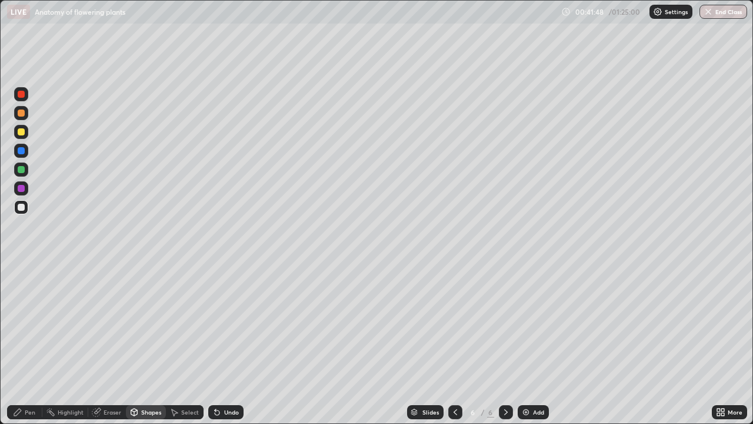
click at [20, 137] on div at bounding box center [21, 132] width 14 height 14
click at [22, 152] on div at bounding box center [21, 150] width 7 height 7
click at [22, 208] on div at bounding box center [21, 207] width 7 height 7
click at [28, 344] on div "Pen" at bounding box center [30, 412] width 11 height 6
click at [23, 207] on div at bounding box center [21, 207] width 7 height 7
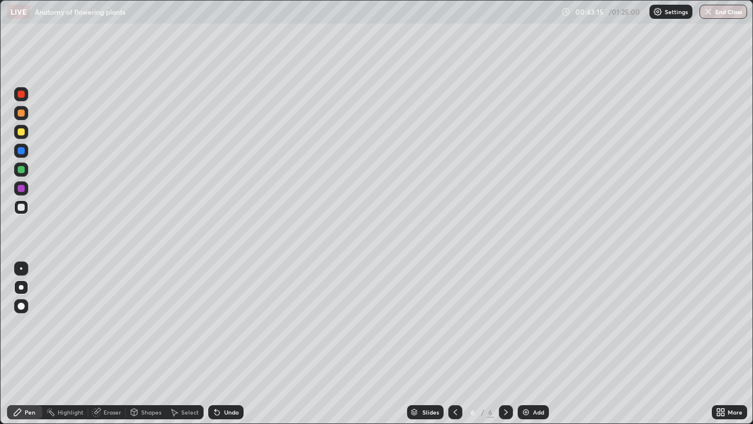
click at [24, 134] on div at bounding box center [21, 131] width 7 height 7
click at [21, 170] on div at bounding box center [21, 169] width 7 height 7
click at [21, 131] on div at bounding box center [21, 131] width 7 height 7
click at [21, 170] on div at bounding box center [21, 169] width 7 height 7
click at [238, 344] on div "Undo" at bounding box center [225, 412] width 35 height 14
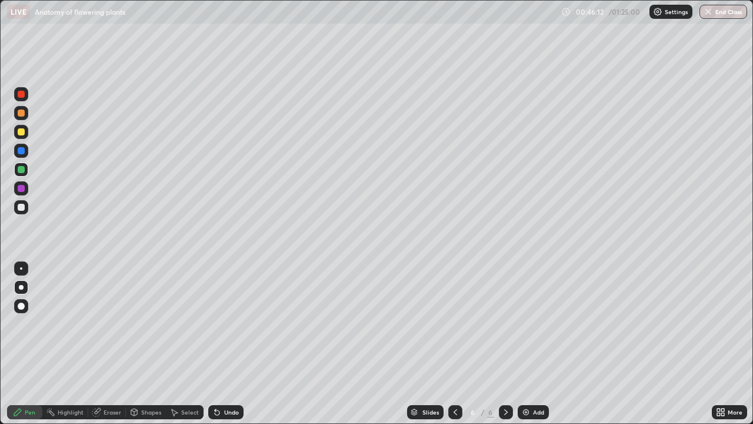
click at [531, 344] on div "Add" at bounding box center [533, 412] width 31 height 14
click at [22, 207] on div at bounding box center [21, 207] width 7 height 7
click at [21, 208] on div at bounding box center [21, 207] width 7 height 7
click at [145, 344] on div "Shapes" at bounding box center [151, 412] width 20 height 6
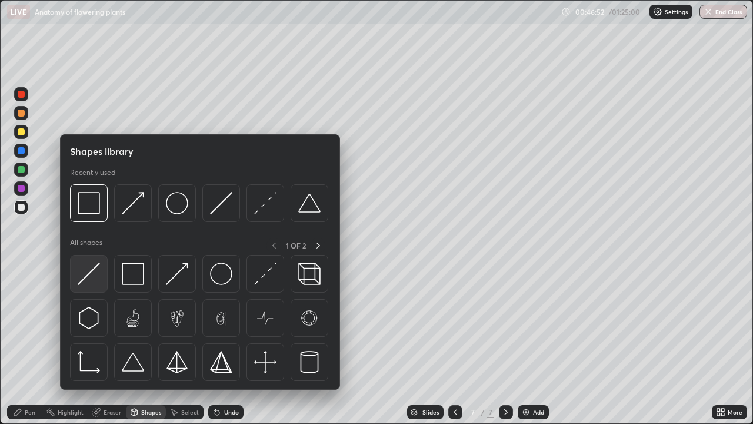
click at [98, 277] on img at bounding box center [89, 273] width 22 height 22
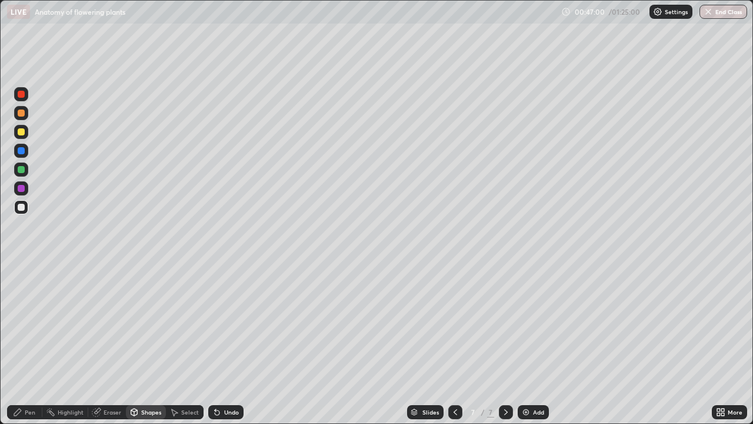
click at [21, 170] on div at bounding box center [21, 169] width 7 height 7
click at [29, 344] on div "Pen" at bounding box center [30, 412] width 11 height 6
click at [21, 137] on div at bounding box center [21, 132] width 14 height 14
click at [23, 152] on div at bounding box center [21, 150] width 7 height 7
click at [22, 134] on div at bounding box center [21, 131] width 7 height 7
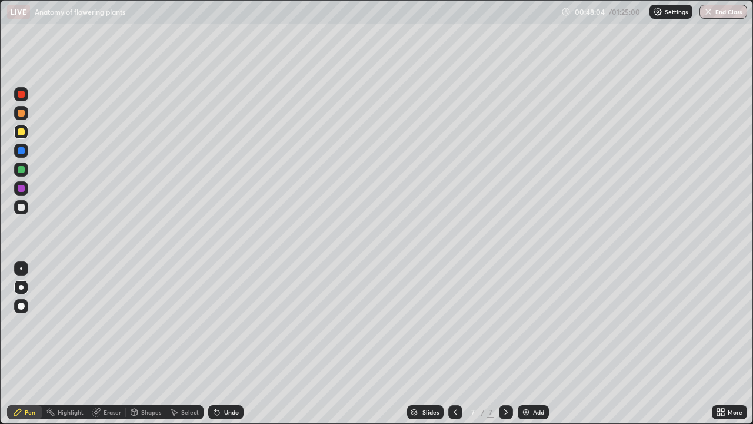
click at [23, 110] on div at bounding box center [21, 112] width 7 height 7
click at [24, 95] on div at bounding box center [21, 94] width 7 height 7
click at [22, 94] on div at bounding box center [21, 94] width 7 height 7
click at [21, 268] on div at bounding box center [21, 268] width 2 height 2
click at [21, 151] on div at bounding box center [21, 150] width 7 height 7
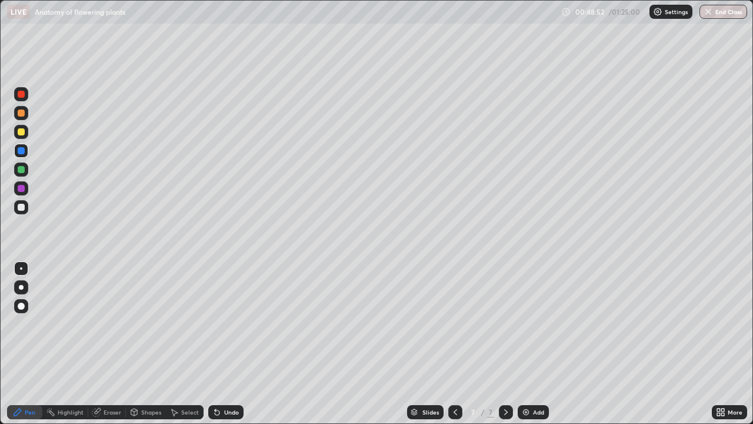
click at [22, 171] on div at bounding box center [21, 169] width 7 height 7
click at [21, 287] on div at bounding box center [21, 287] width 5 height 5
click at [22, 205] on div at bounding box center [21, 207] width 7 height 7
click at [21, 268] on div at bounding box center [21, 268] width 2 height 2
click at [19, 190] on div at bounding box center [21, 188] width 7 height 7
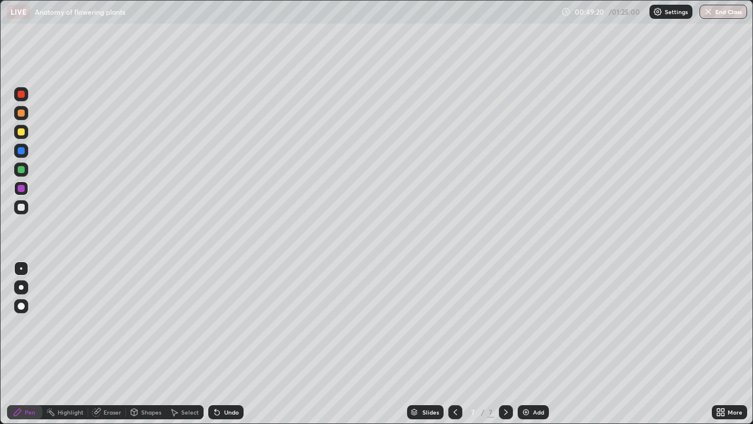
click at [19, 208] on div at bounding box center [21, 207] width 7 height 7
click at [454, 344] on icon at bounding box center [455, 411] width 9 height 9
click at [716, 15] on button "End Class" at bounding box center [724, 12] width 48 height 14
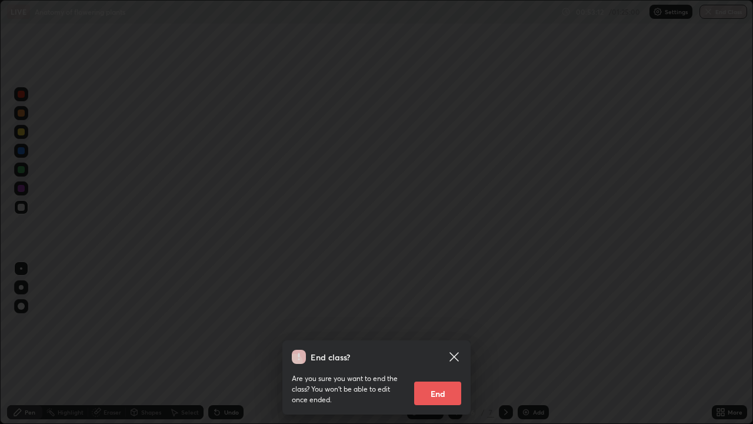
click at [437, 344] on button "End" at bounding box center [437, 393] width 47 height 24
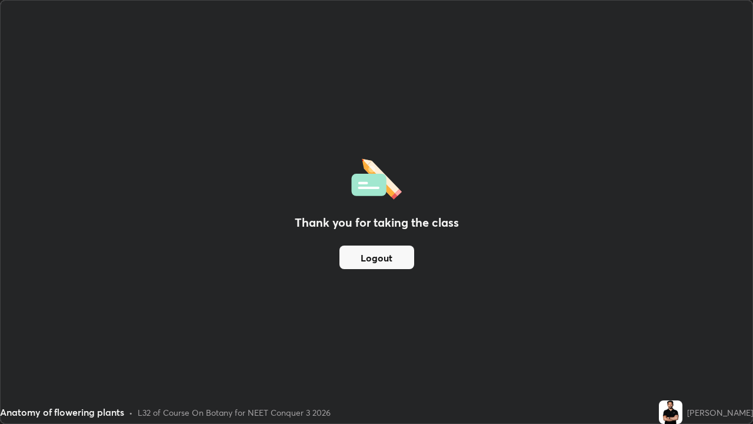
click at [389, 258] on button "Logout" at bounding box center [377, 257] width 75 height 24
